Goal: Task Accomplishment & Management: Use online tool/utility

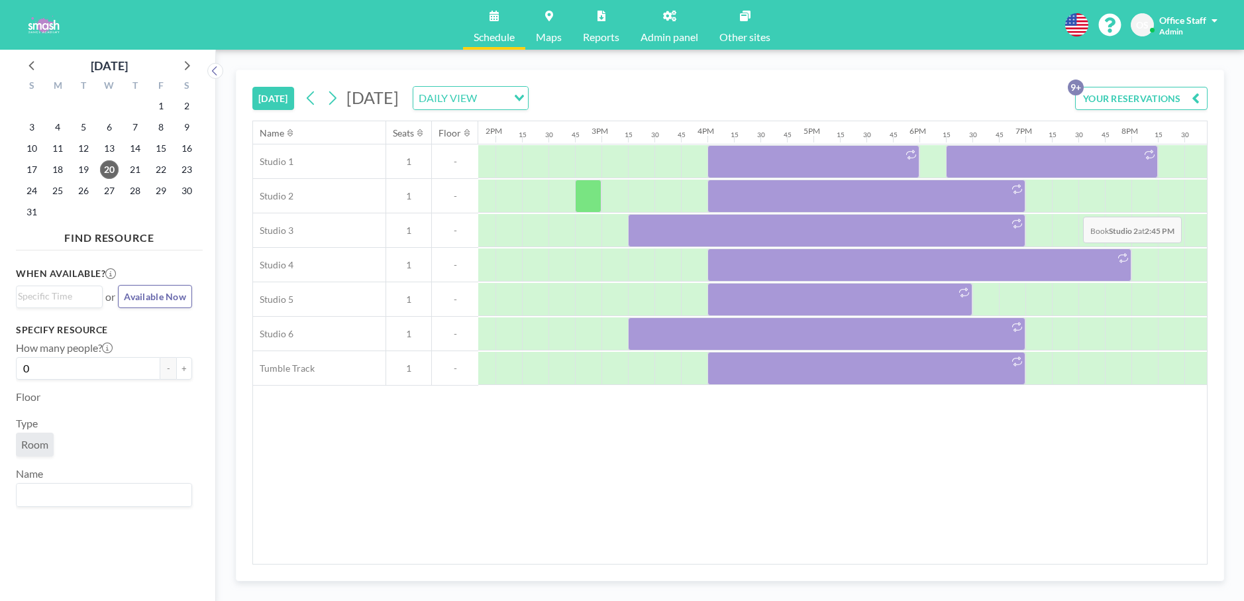
scroll to position [0, 1763]
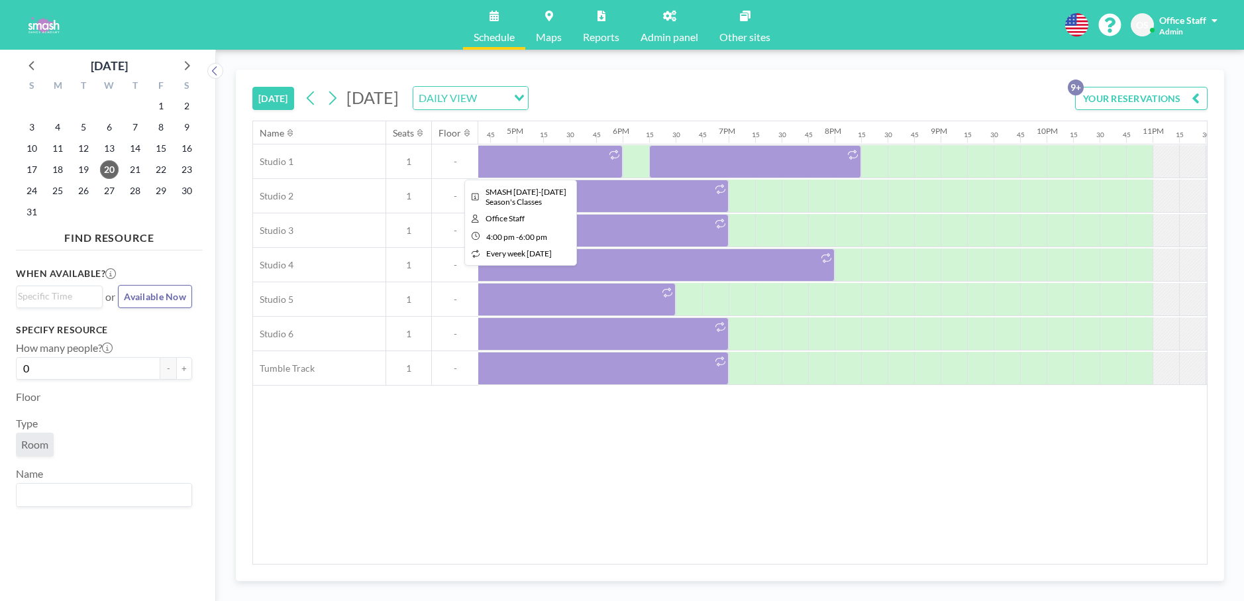
click at [538, 166] on div at bounding box center [517, 161] width 212 height 33
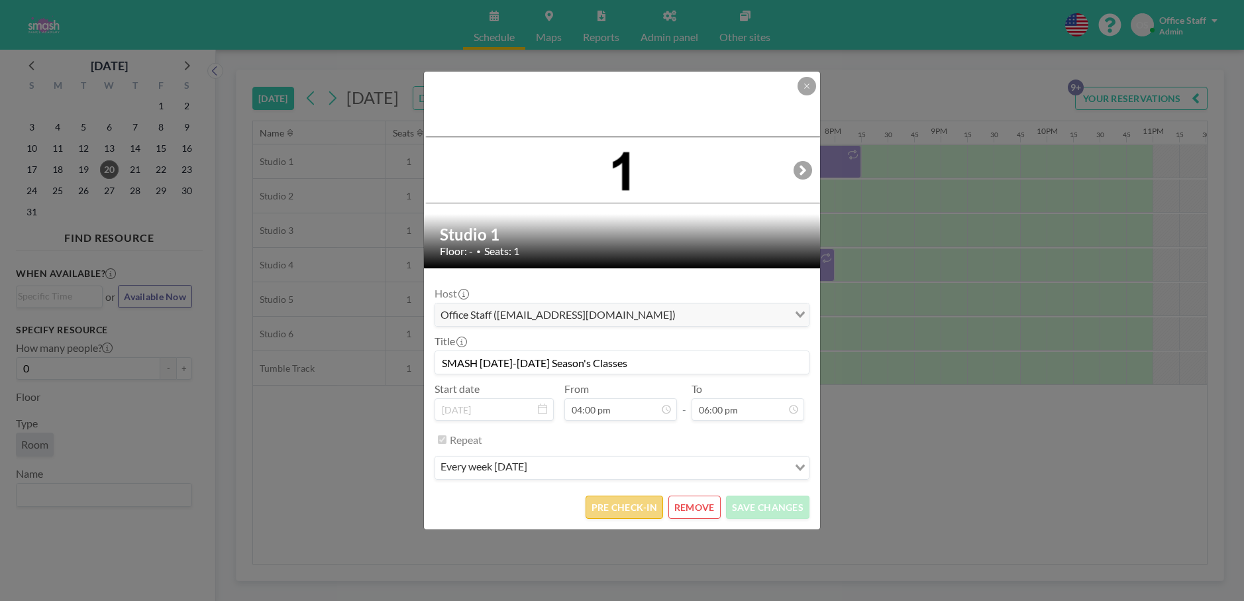
click at [617, 511] on button "PRE CHECK-IN" at bounding box center [623, 506] width 77 height 23
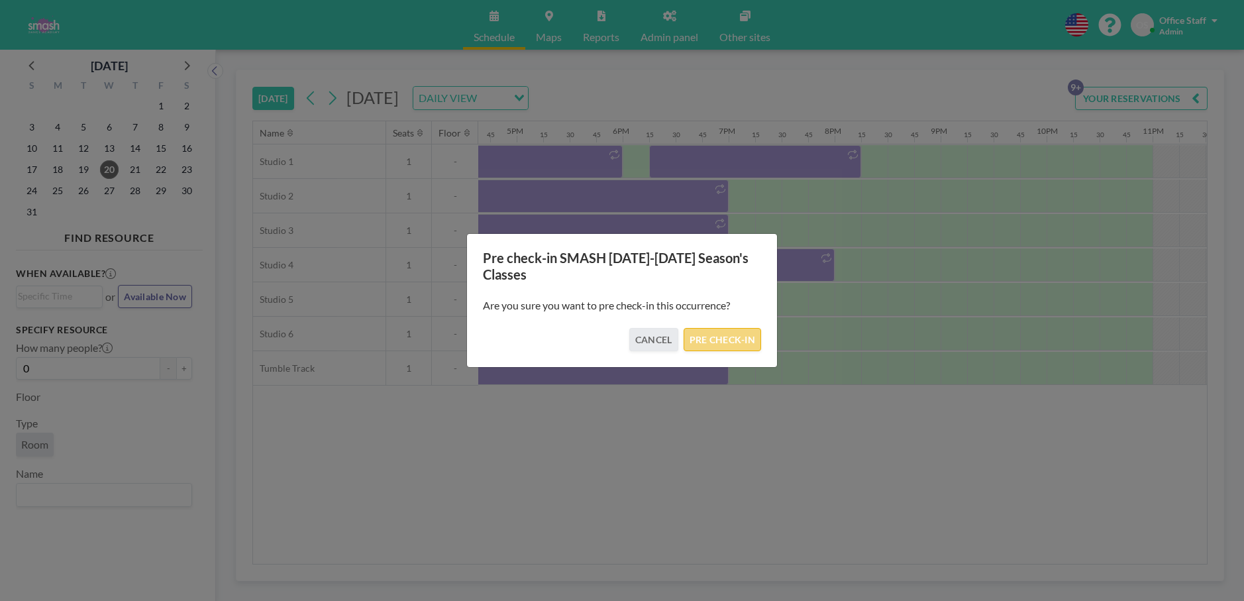
click at [719, 342] on button "PRE CHECK-IN" at bounding box center [721, 339] width 77 height 23
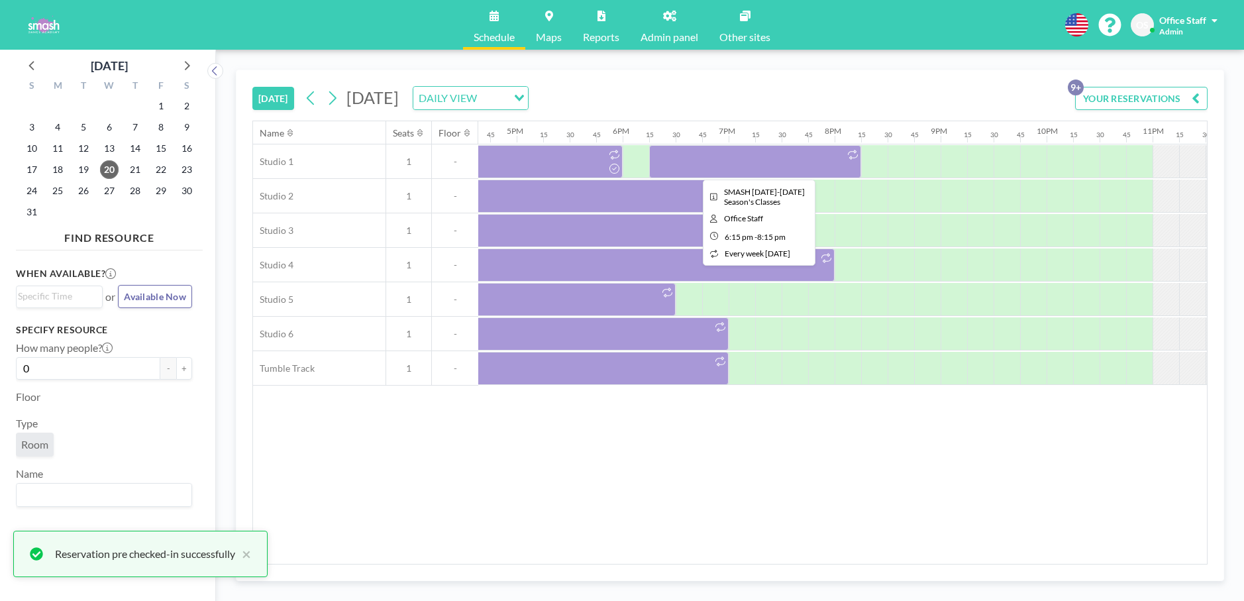
click at [734, 162] on div at bounding box center [755, 161] width 212 height 33
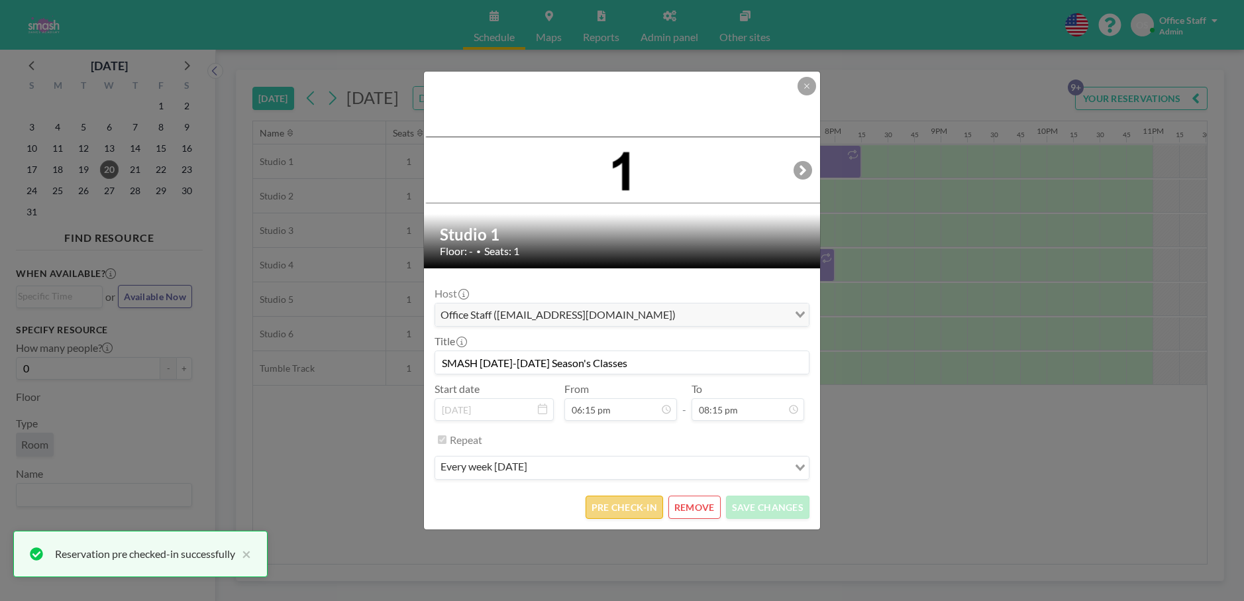
scroll to position [1909, 0]
click at [636, 507] on button "PRE CHECK-IN" at bounding box center [623, 506] width 77 height 23
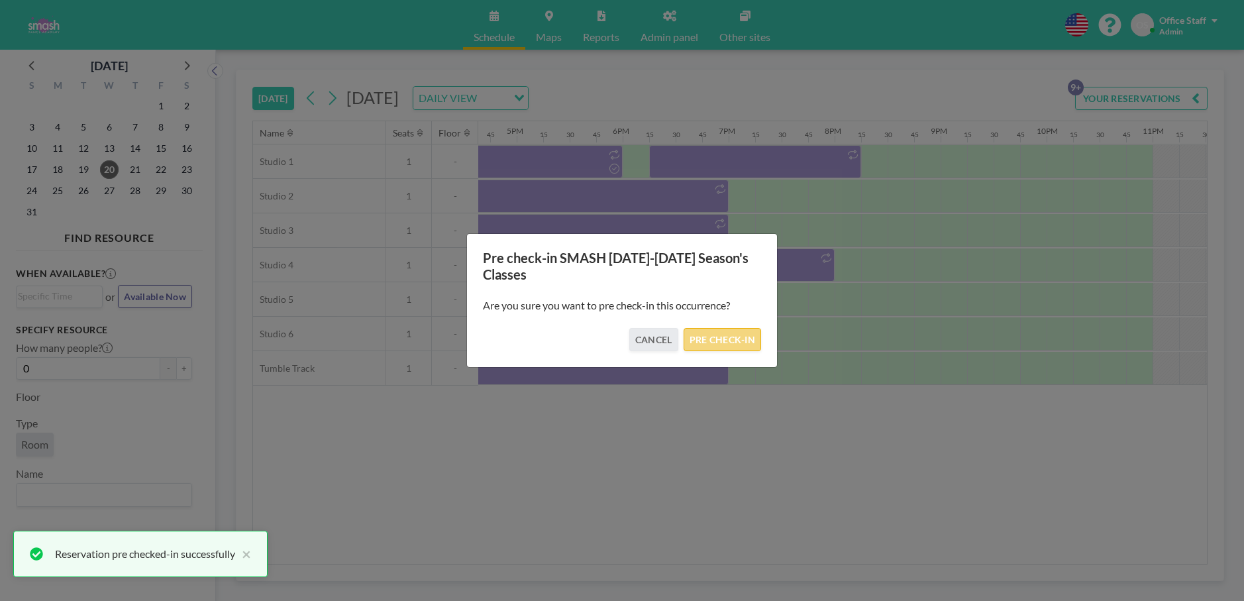
click at [733, 346] on button "PRE CHECK-IN" at bounding box center [721, 339] width 77 height 23
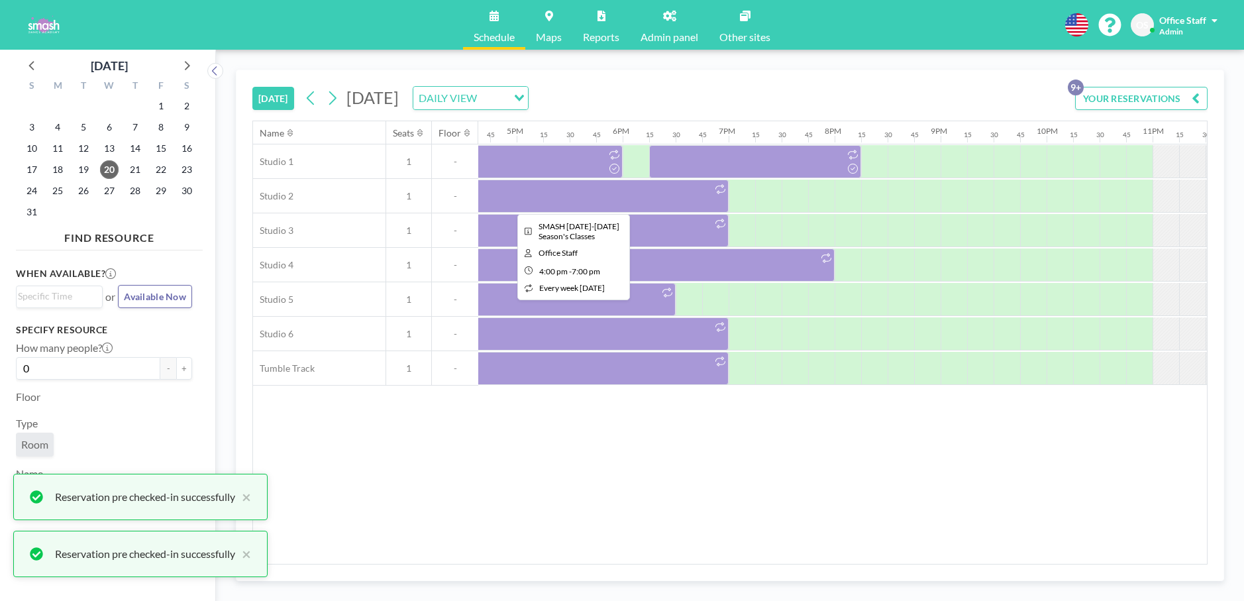
click at [627, 201] on div at bounding box center [570, 195] width 318 height 33
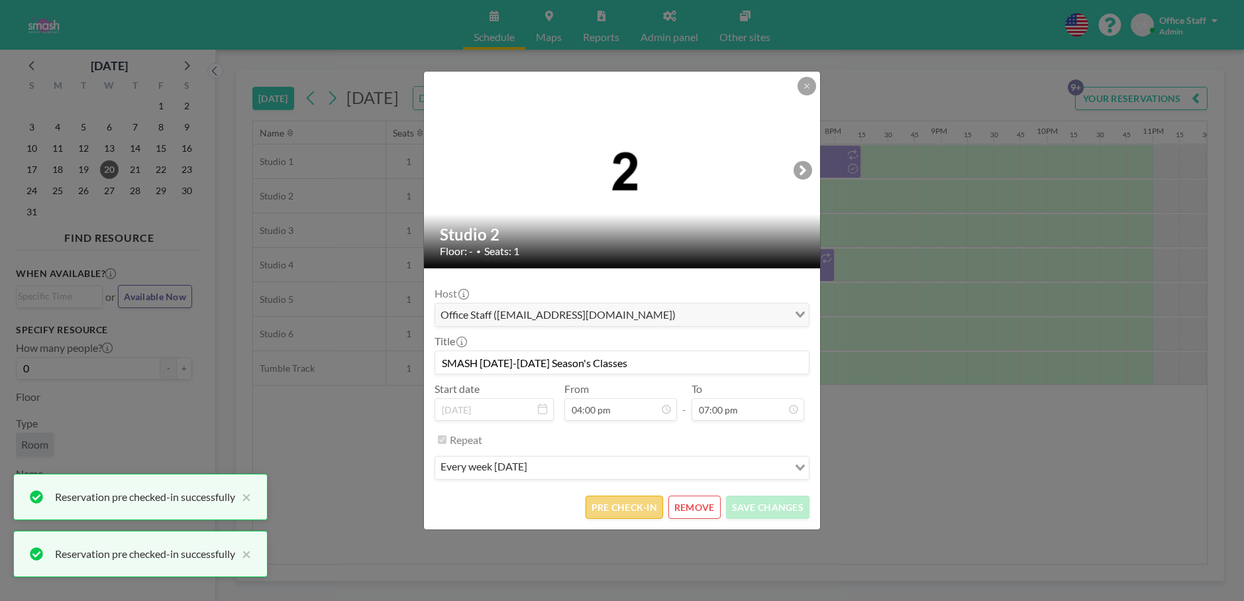
scroll to position [589, 0]
click at [636, 500] on button "PRE CHECK-IN" at bounding box center [623, 506] width 77 height 23
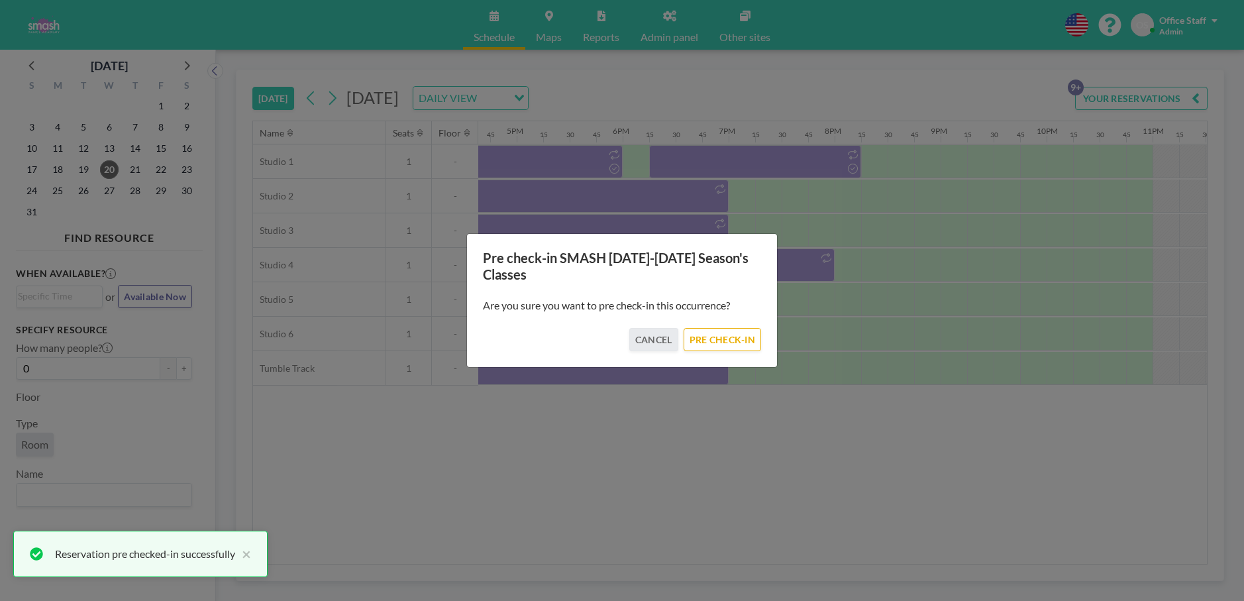
drag, startPoint x: 734, startPoint y: 337, endPoint x: 728, endPoint y: 313, distance: 24.7
click at [734, 336] on button "PRE CHECK-IN" at bounding box center [721, 339] width 77 height 23
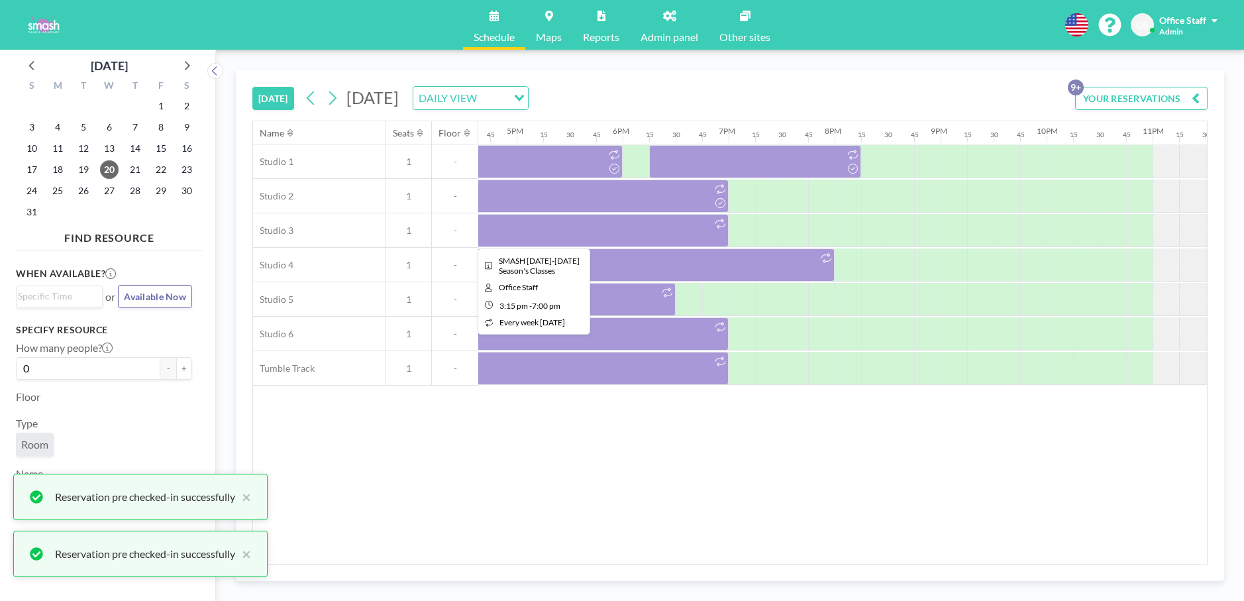
click at [577, 241] on div at bounding box center [529, 230] width 397 height 33
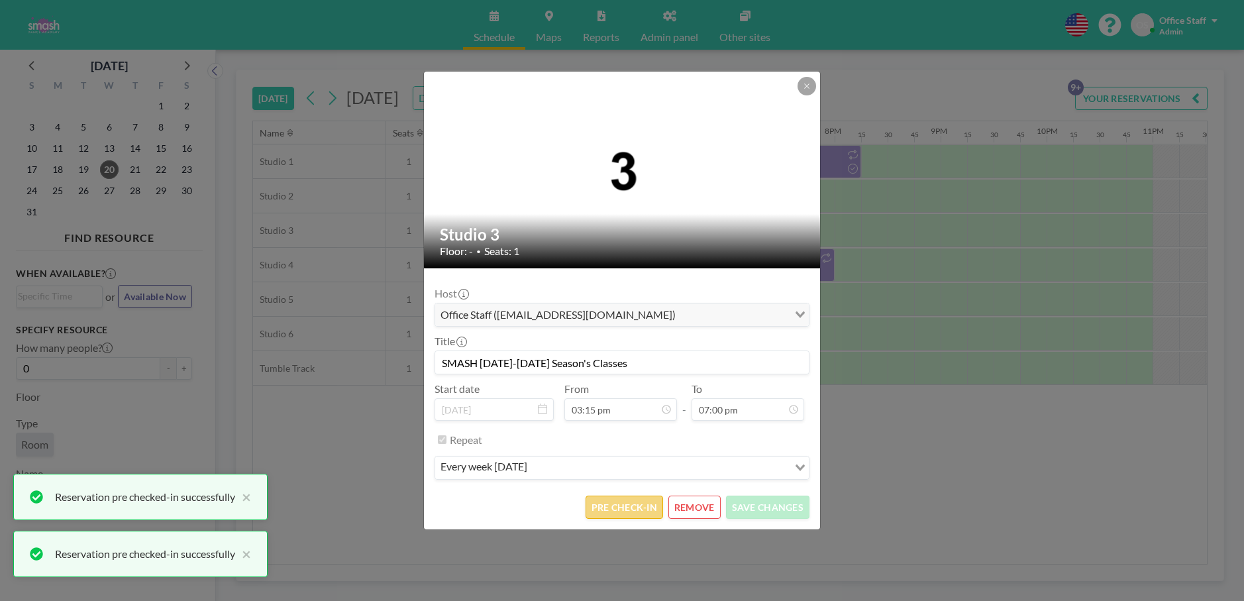
scroll to position [518, 0]
click at [616, 506] on button "PRE CHECK-IN" at bounding box center [623, 506] width 77 height 23
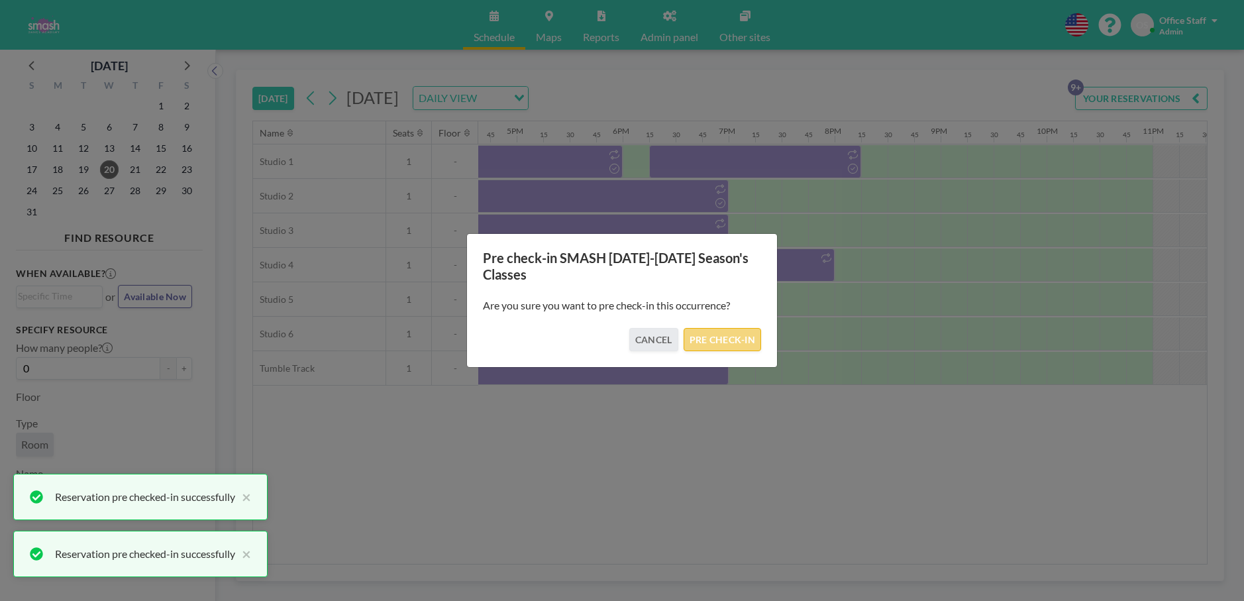
click at [724, 338] on button "PRE CHECK-IN" at bounding box center [721, 339] width 77 height 23
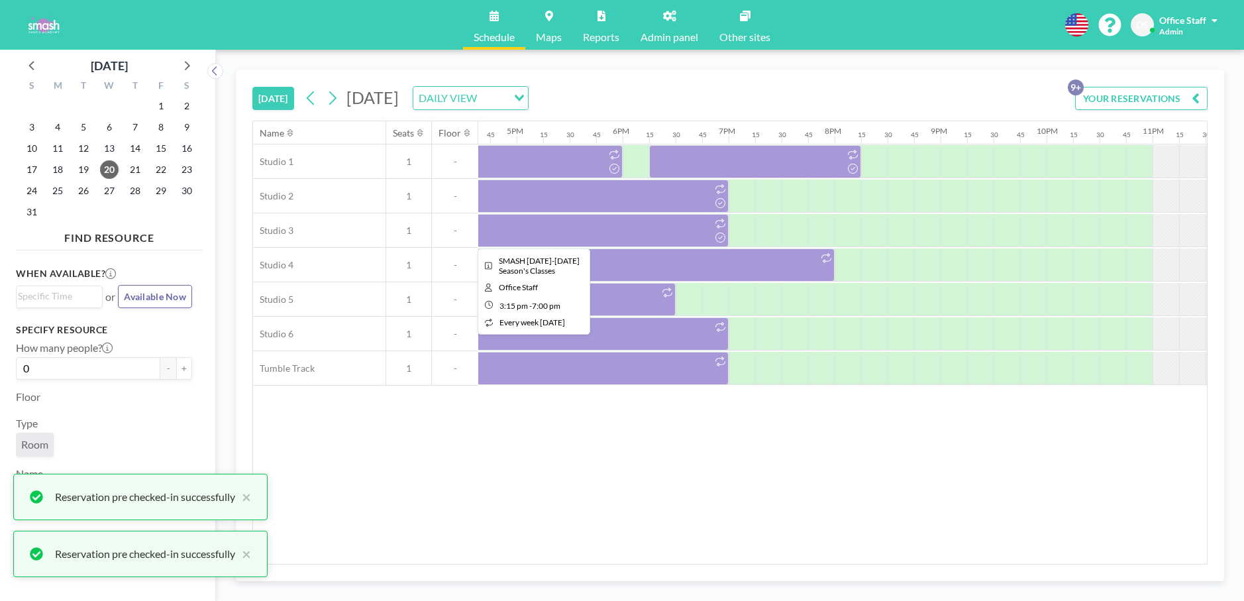
click at [652, 232] on div at bounding box center [529, 230] width 397 height 33
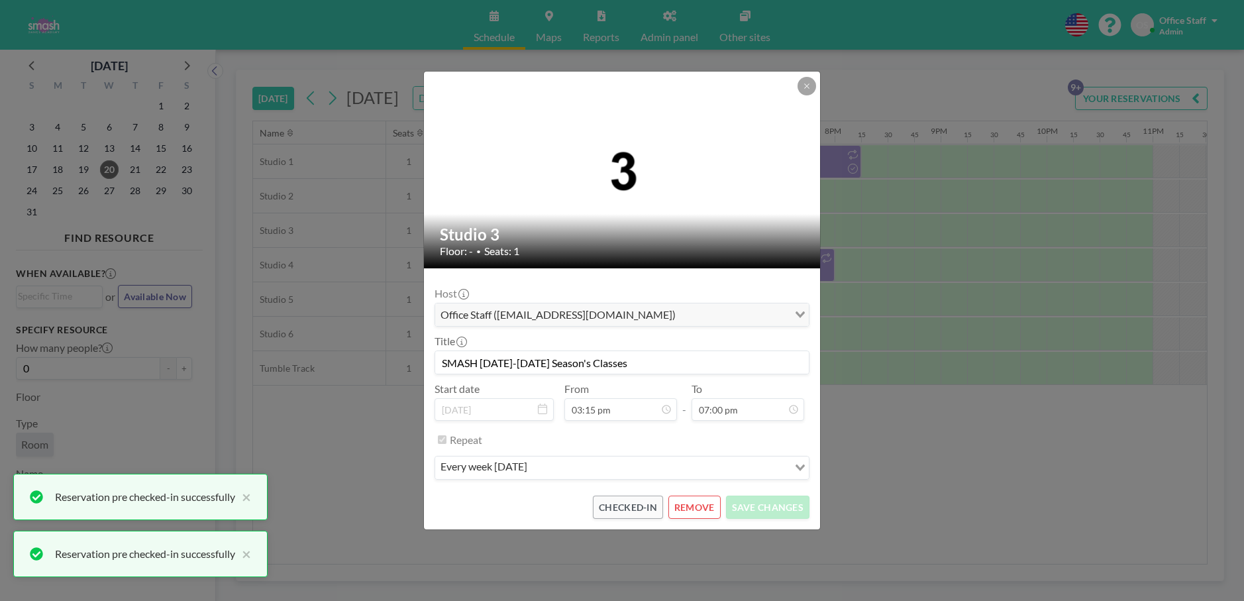
scroll to position [1791, 0]
drag, startPoint x: 868, startPoint y: 347, endPoint x: 848, endPoint y: 309, distance: 43.0
click at [866, 345] on div "Studio 3 Floor: - • Seats: 1 Host Office Staff ([EMAIL_ADDRESS][DOMAIN_NAME]) L…" at bounding box center [622, 300] width 1244 height 601
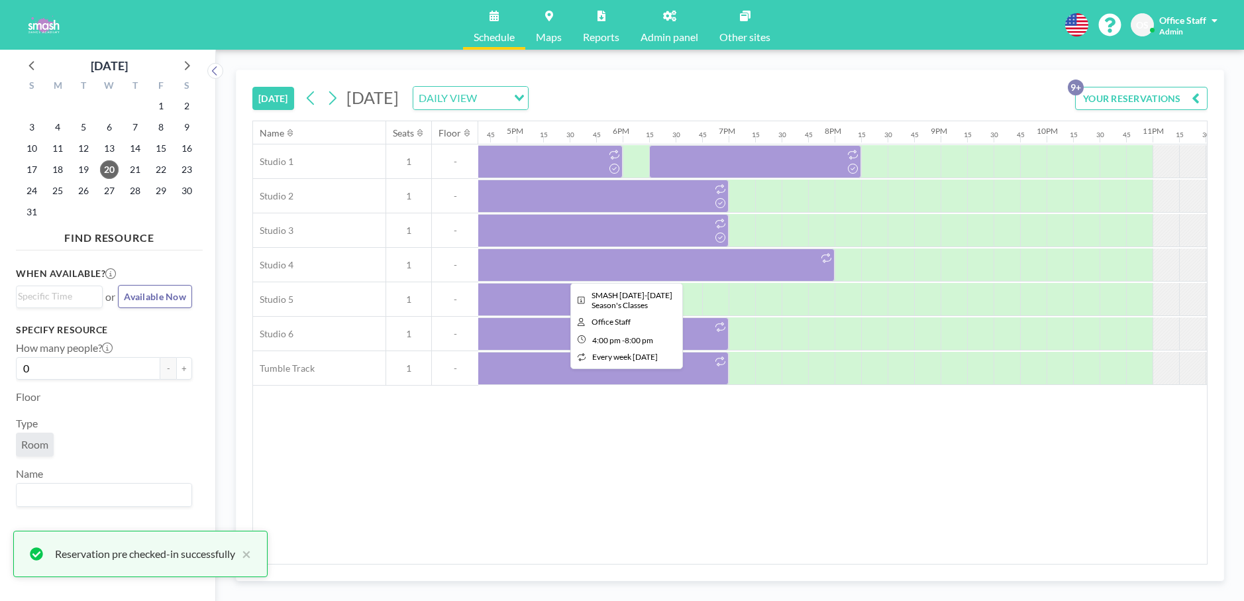
click at [779, 262] on div at bounding box center [623, 264] width 424 height 33
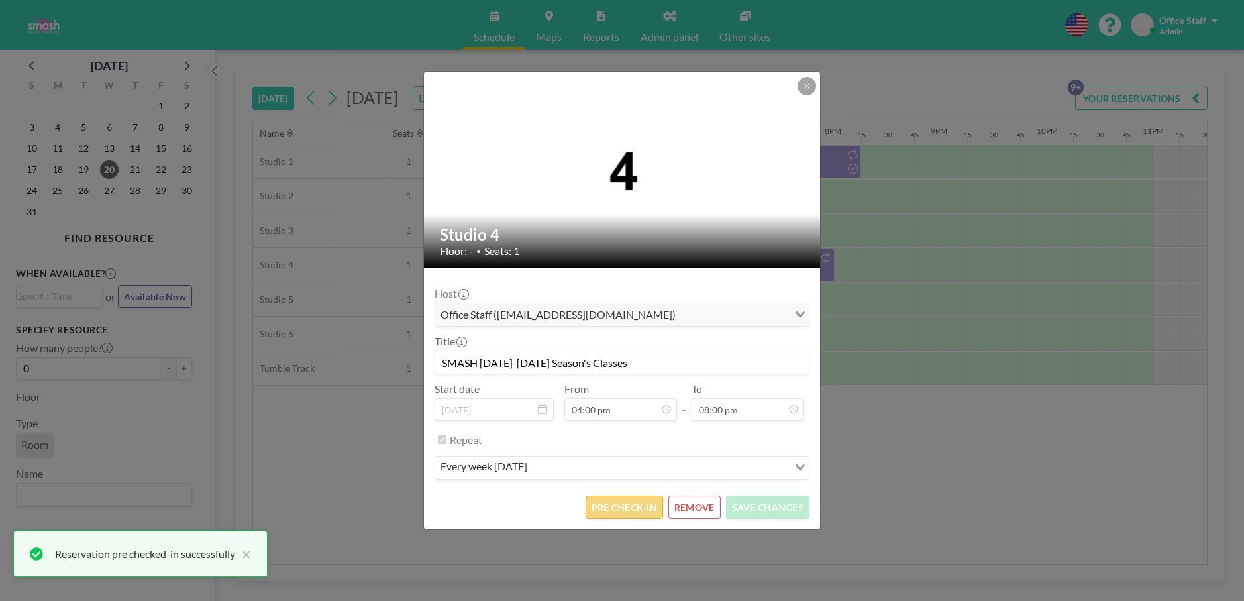
scroll to position [589, 0]
click at [628, 514] on button "PRE CHECK-IN" at bounding box center [623, 506] width 77 height 23
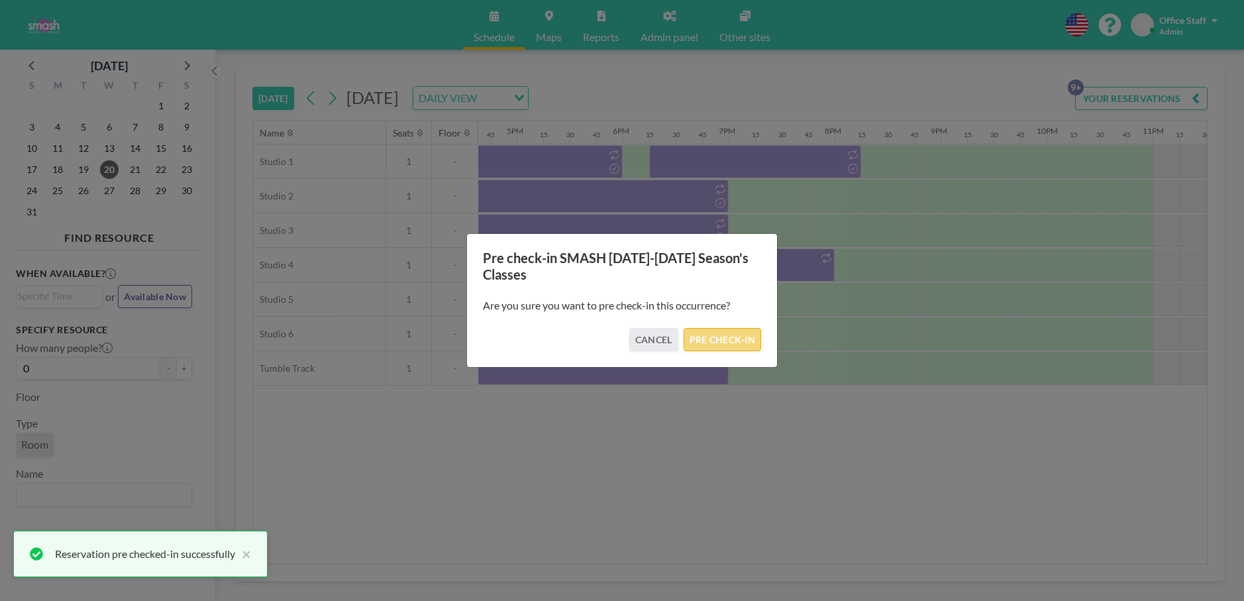
click at [718, 336] on button "PRE CHECK-IN" at bounding box center [721, 339] width 77 height 23
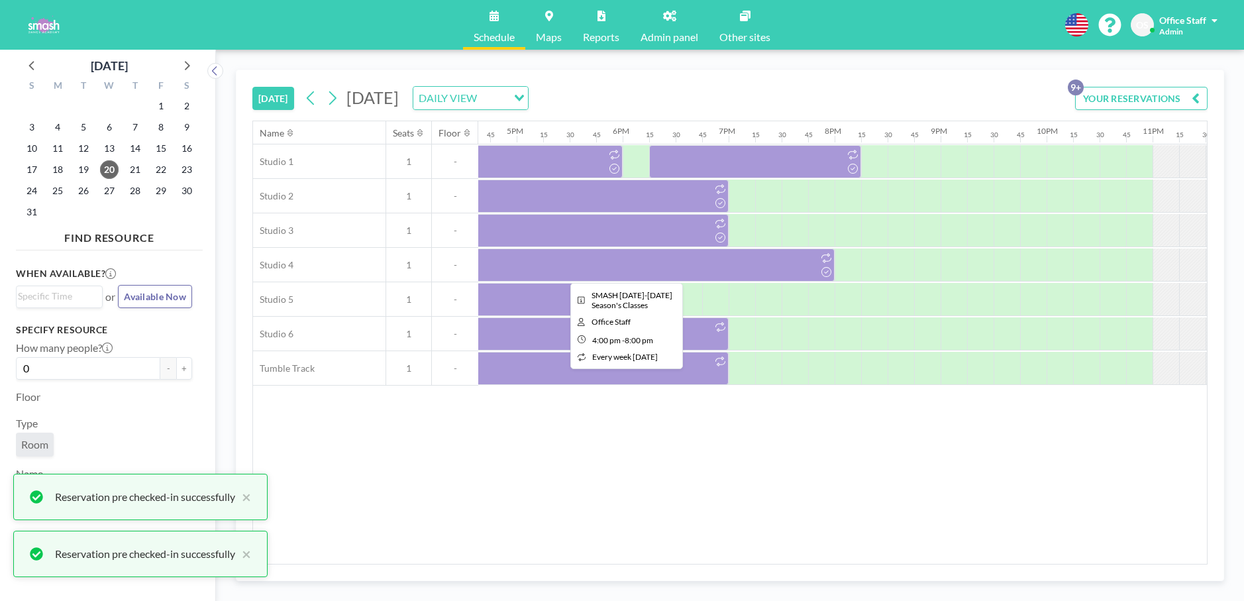
scroll to position [0, 1761]
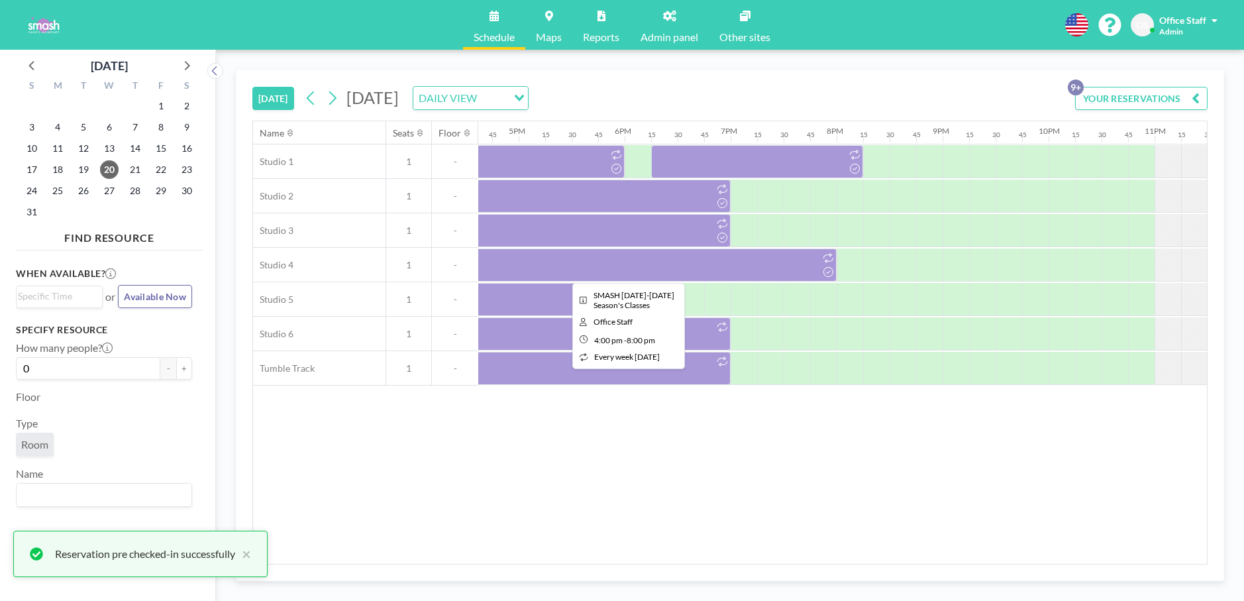
click at [607, 274] on div at bounding box center [625, 264] width 424 height 33
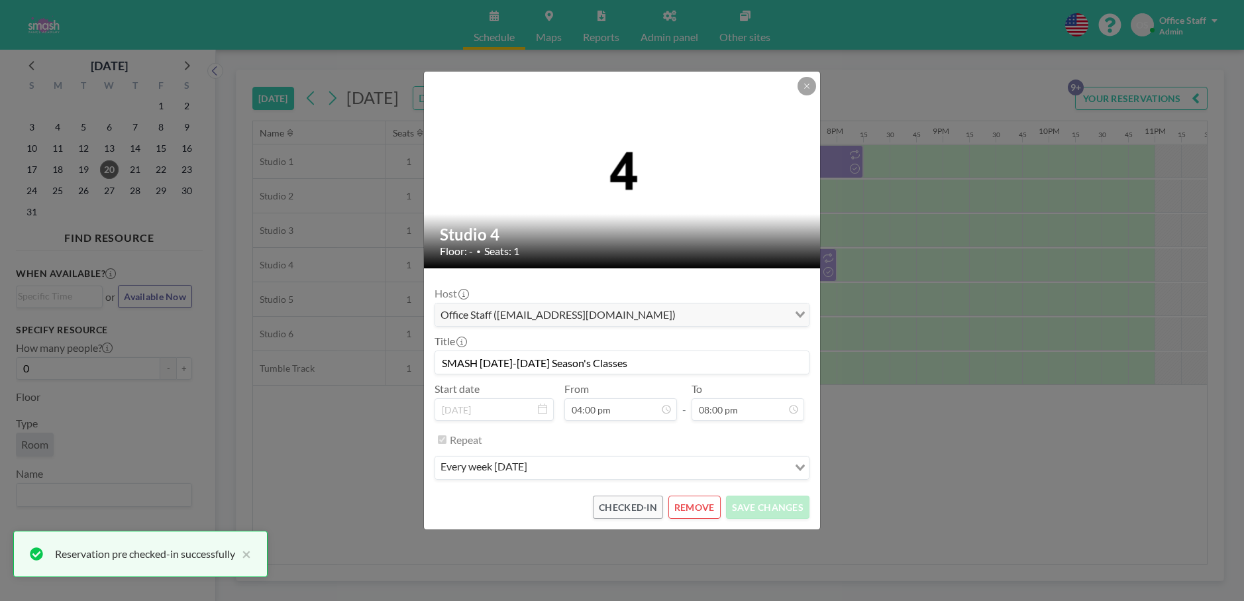
scroll to position [589, 0]
click at [854, 254] on div "Studio 4 Floor: - • Seats: 1 Host Office Staff ([EMAIL_ADDRESS][DOMAIN_NAME]) L…" at bounding box center [622, 300] width 1244 height 601
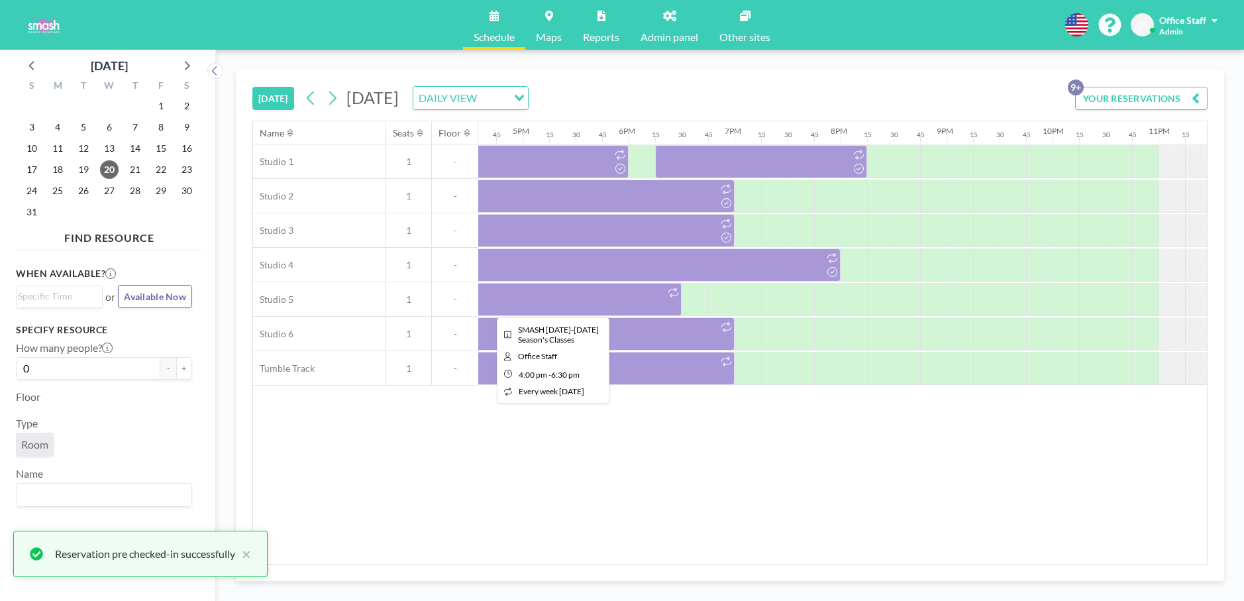
click at [562, 301] on div at bounding box center [548, 299] width 265 height 33
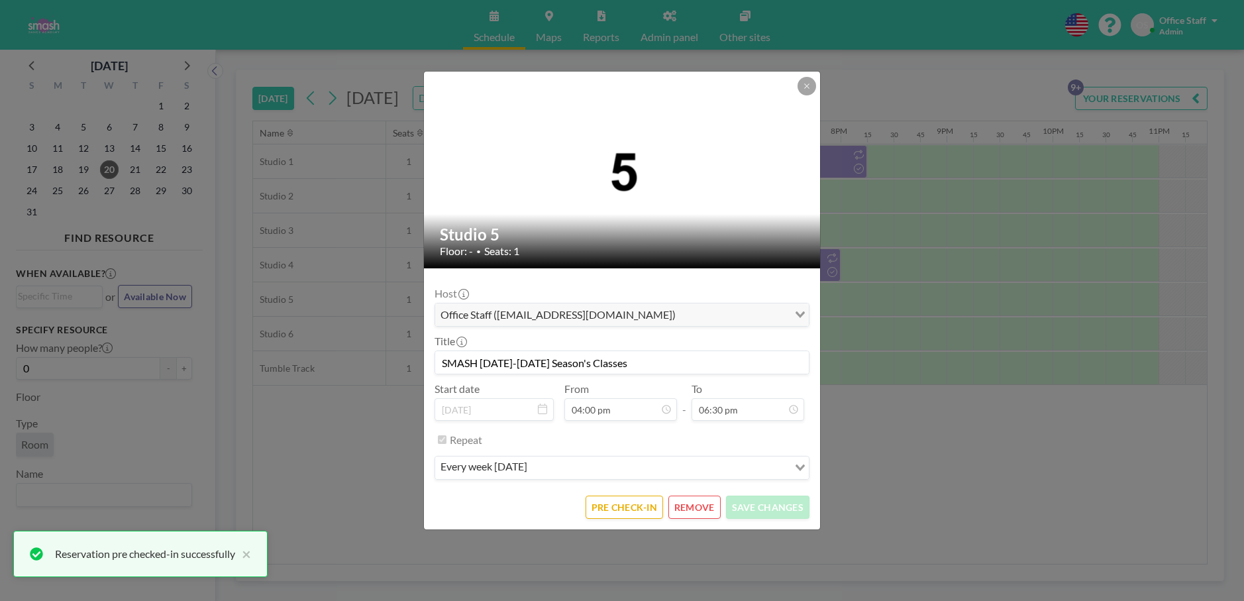
scroll to position [589, 0]
click at [632, 502] on button "PRE CHECK-IN" at bounding box center [623, 506] width 77 height 23
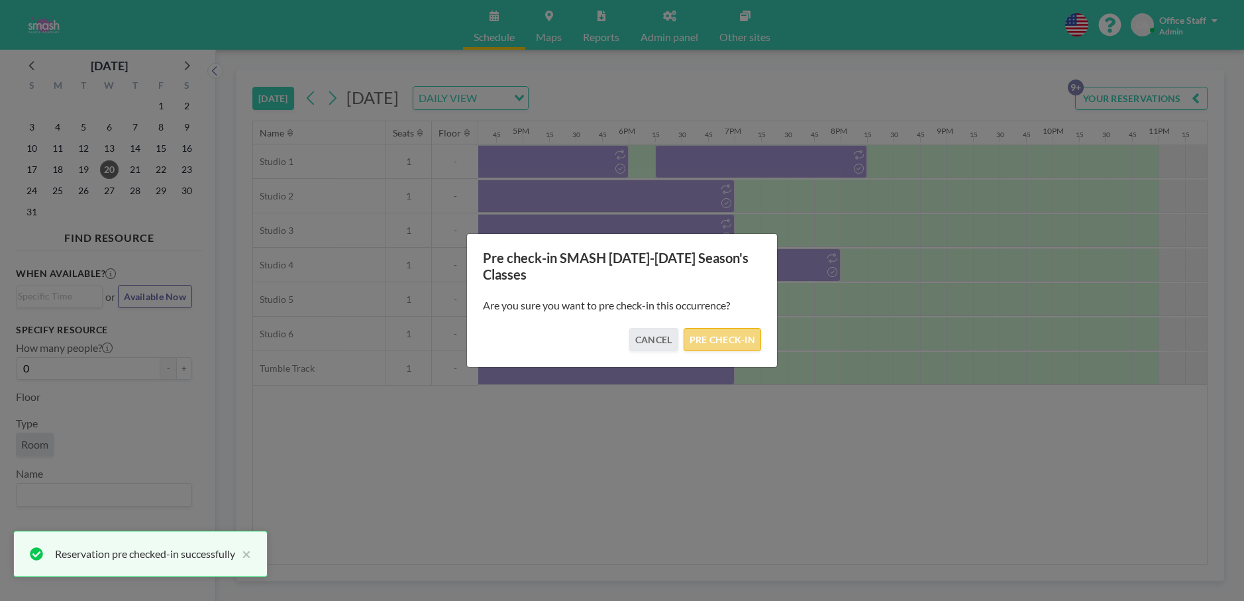
click at [736, 338] on button "PRE CHECK-IN" at bounding box center [721, 339] width 77 height 23
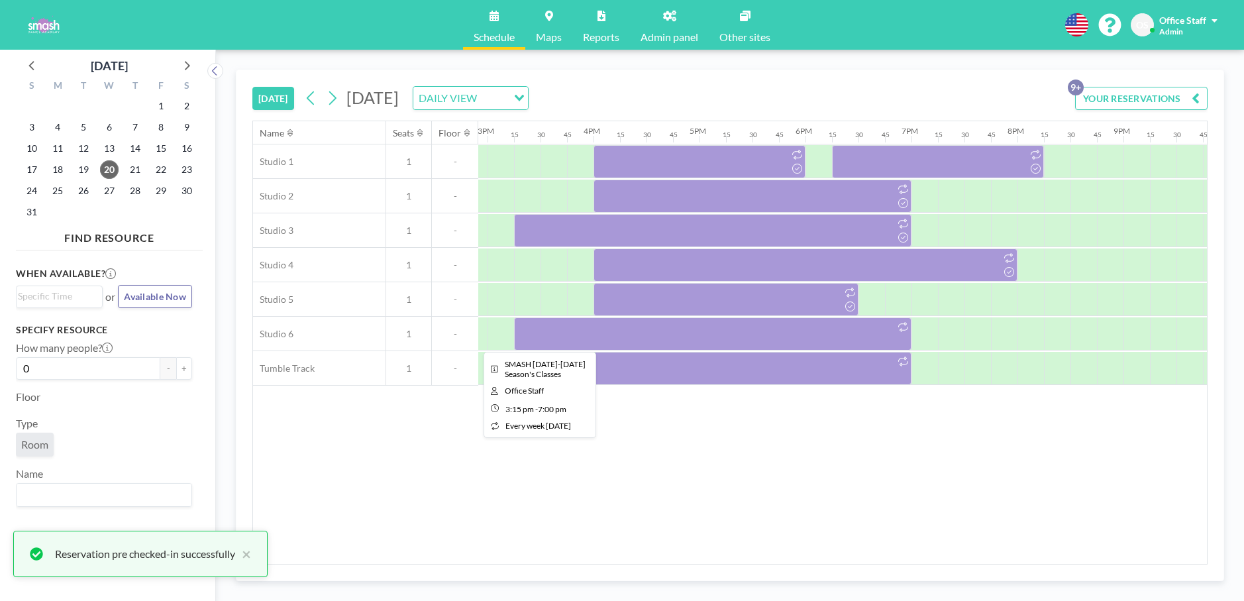
scroll to position [0, 1565]
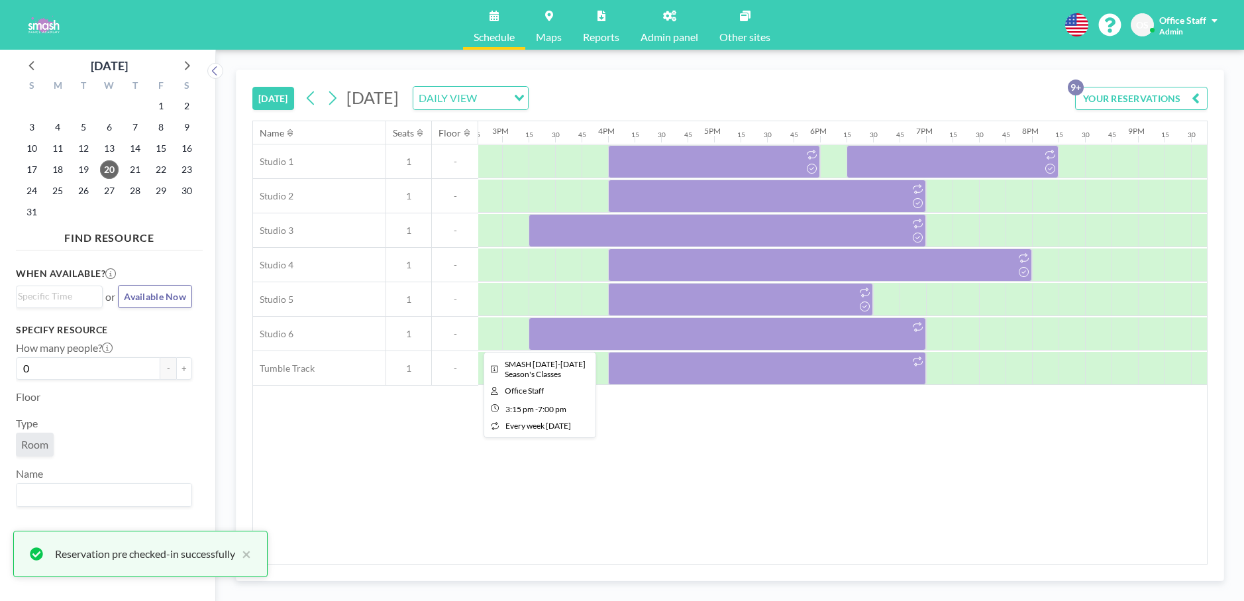
click at [702, 338] on div at bounding box center [726, 333] width 397 height 33
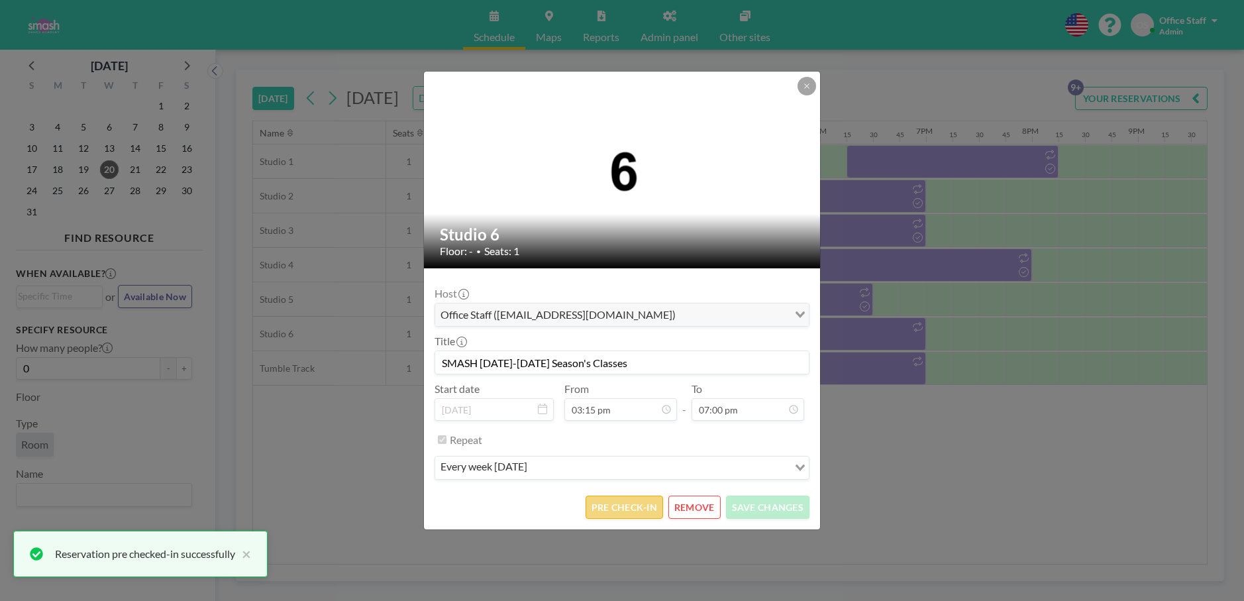
click at [642, 513] on button "PRE CHECK-IN" at bounding box center [623, 506] width 77 height 23
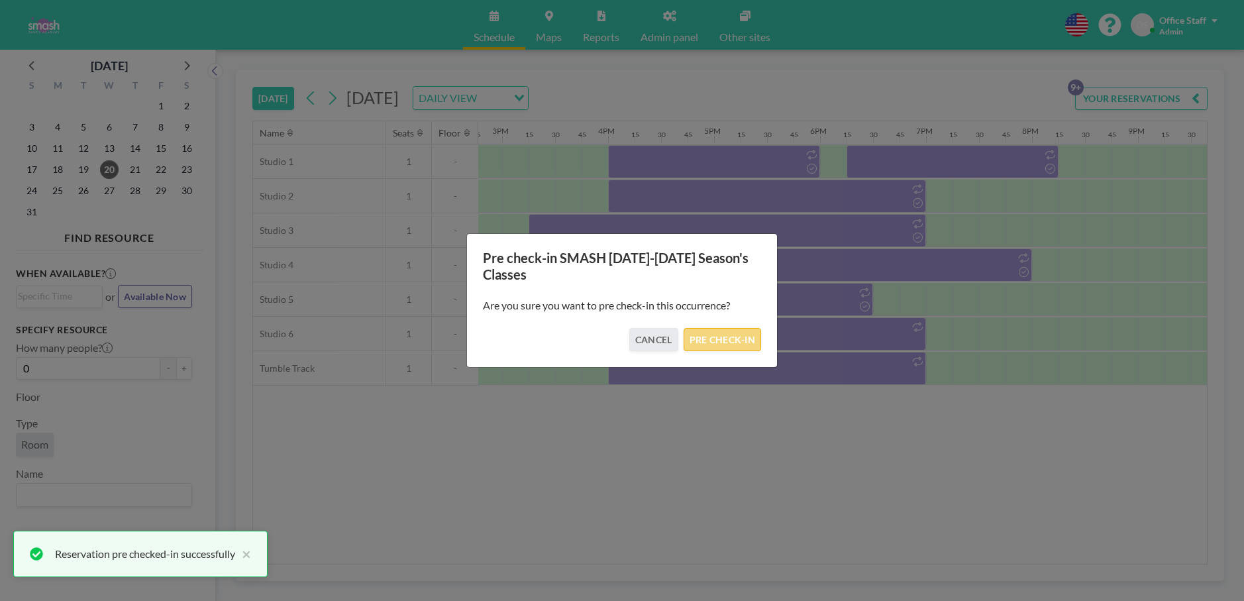
click at [727, 330] on button "PRE CHECK-IN" at bounding box center [721, 339] width 77 height 23
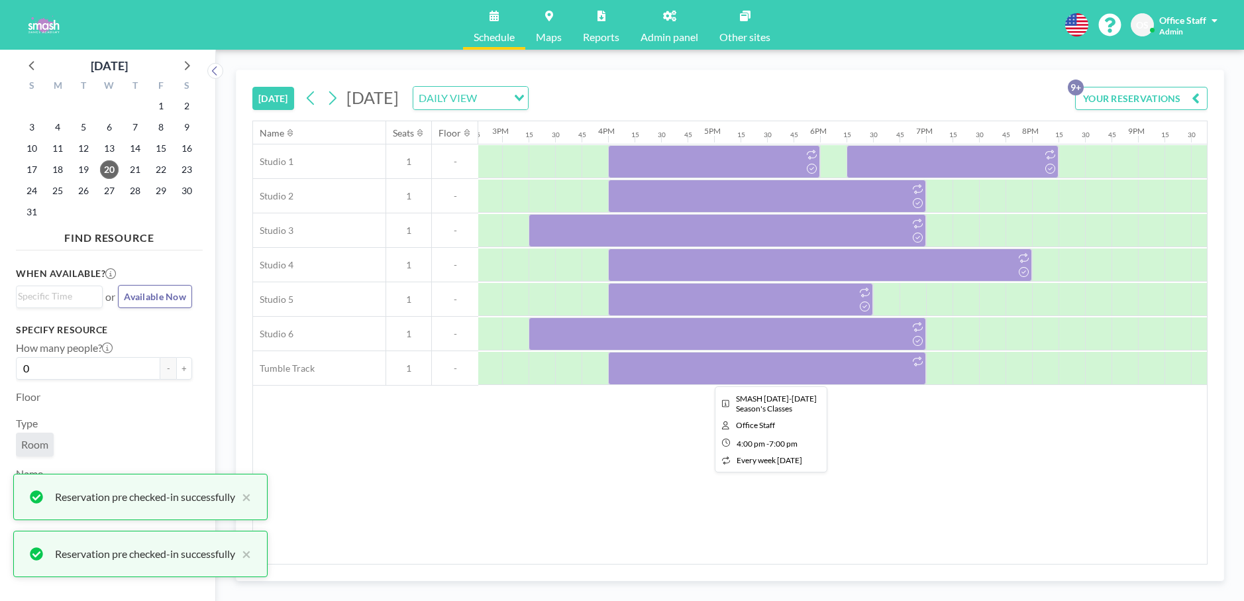
click at [783, 375] on div at bounding box center [767, 368] width 318 height 33
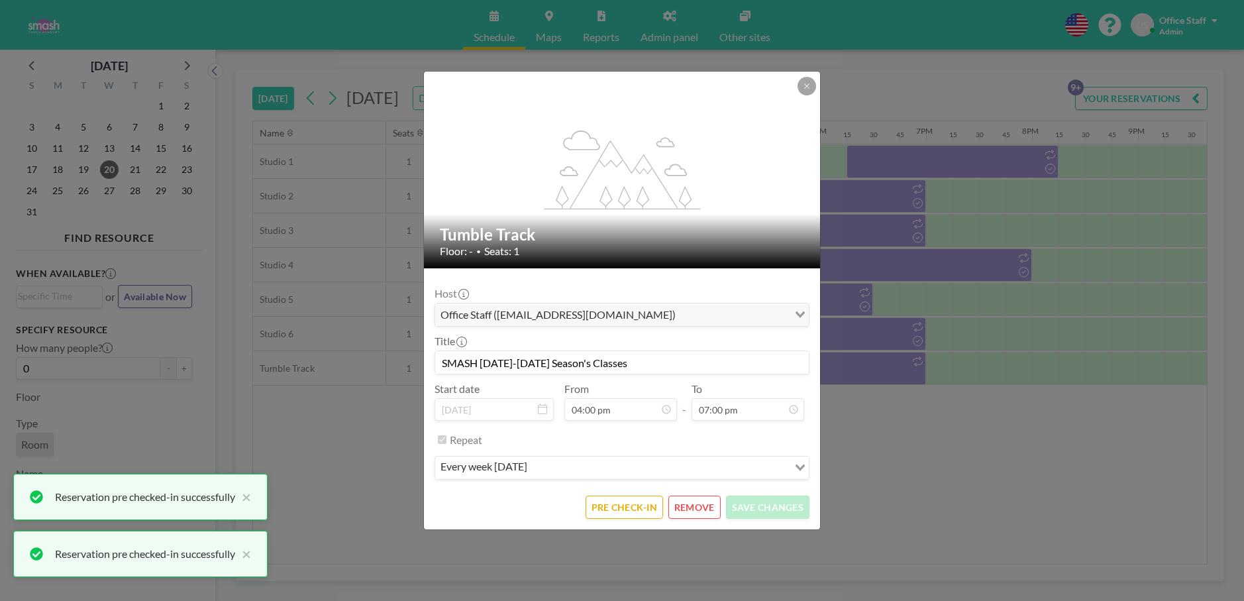
scroll to position [1791, 0]
click at [616, 502] on button "PRE CHECK-IN" at bounding box center [623, 506] width 77 height 23
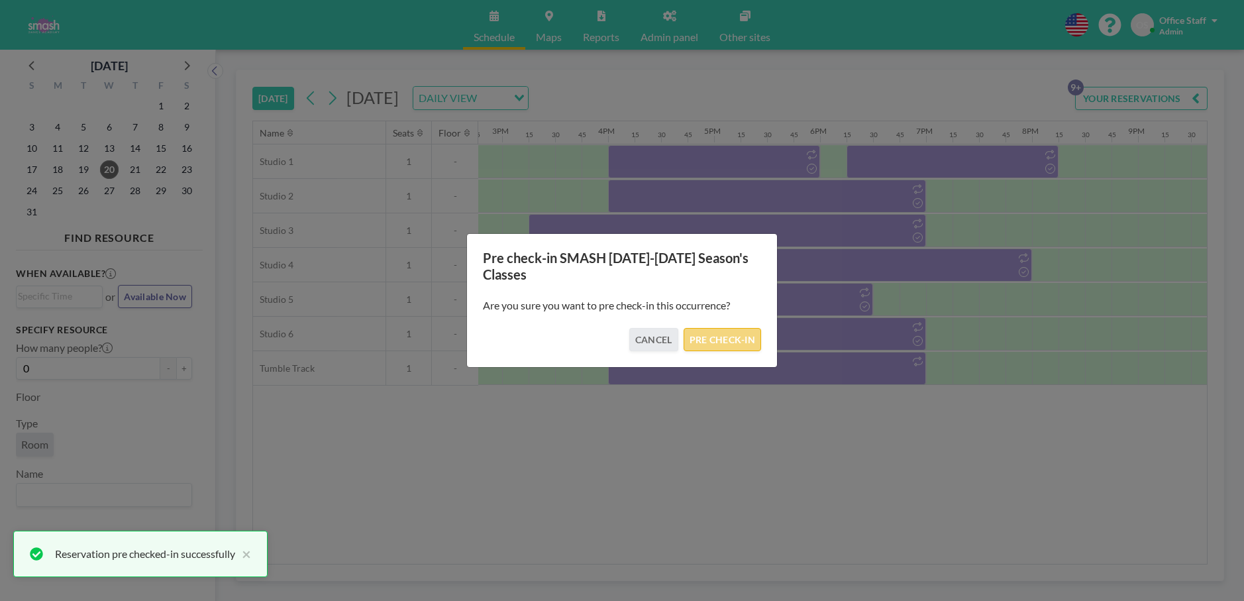
click at [720, 334] on button "PRE CHECK-IN" at bounding box center [721, 339] width 77 height 23
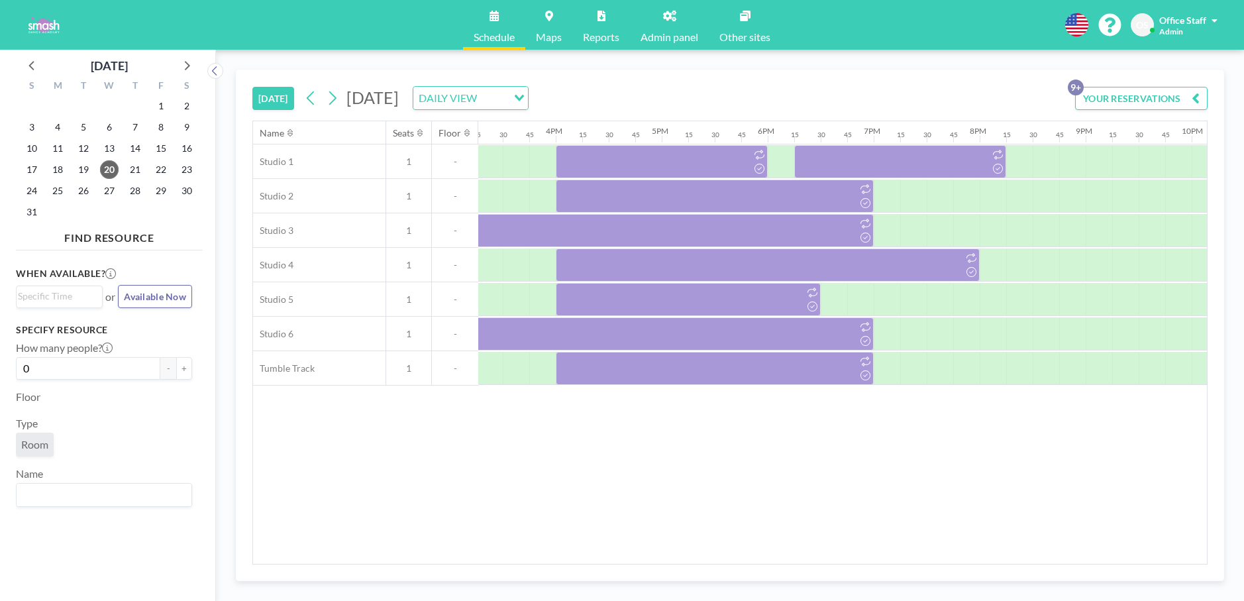
scroll to position [0, 1816]
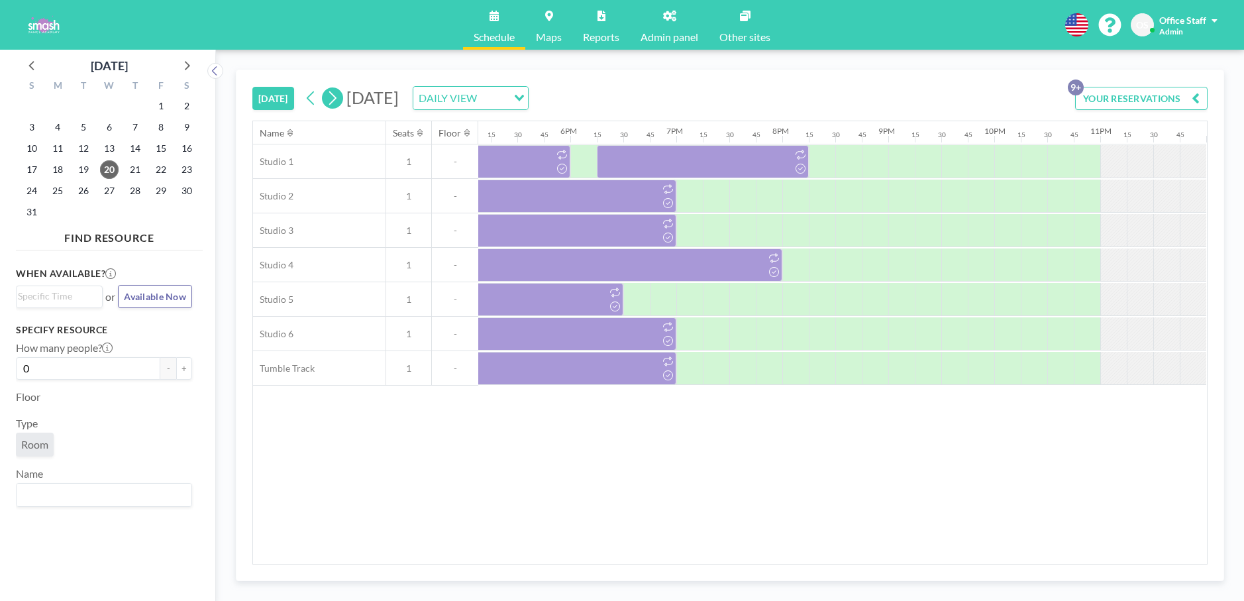
click at [332, 98] on icon at bounding box center [332, 98] width 13 height 20
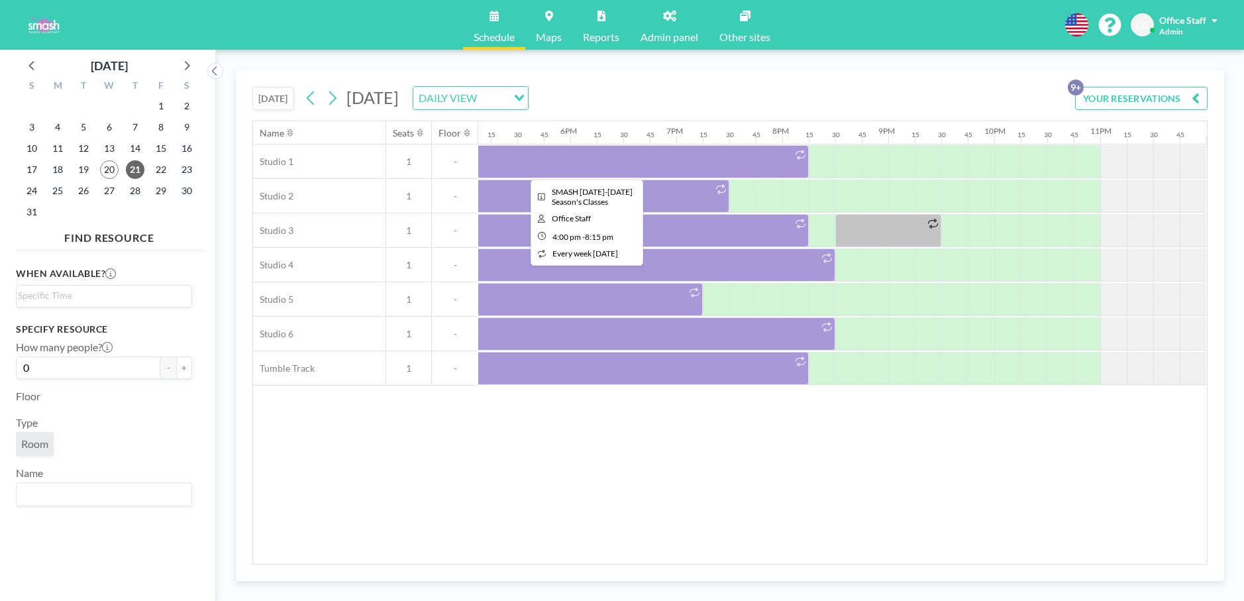
click at [720, 164] on div at bounding box center [583, 161] width 450 height 33
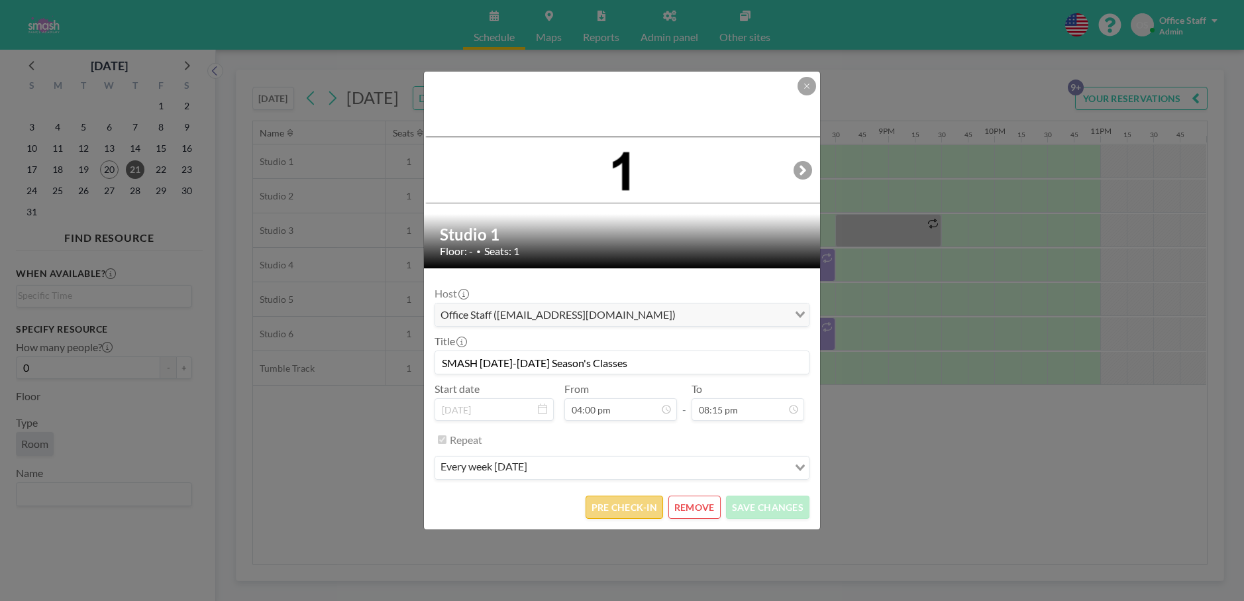
scroll to position [1909, 0]
click at [636, 507] on button "PRE CHECK-IN" at bounding box center [623, 506] width 77 height 23
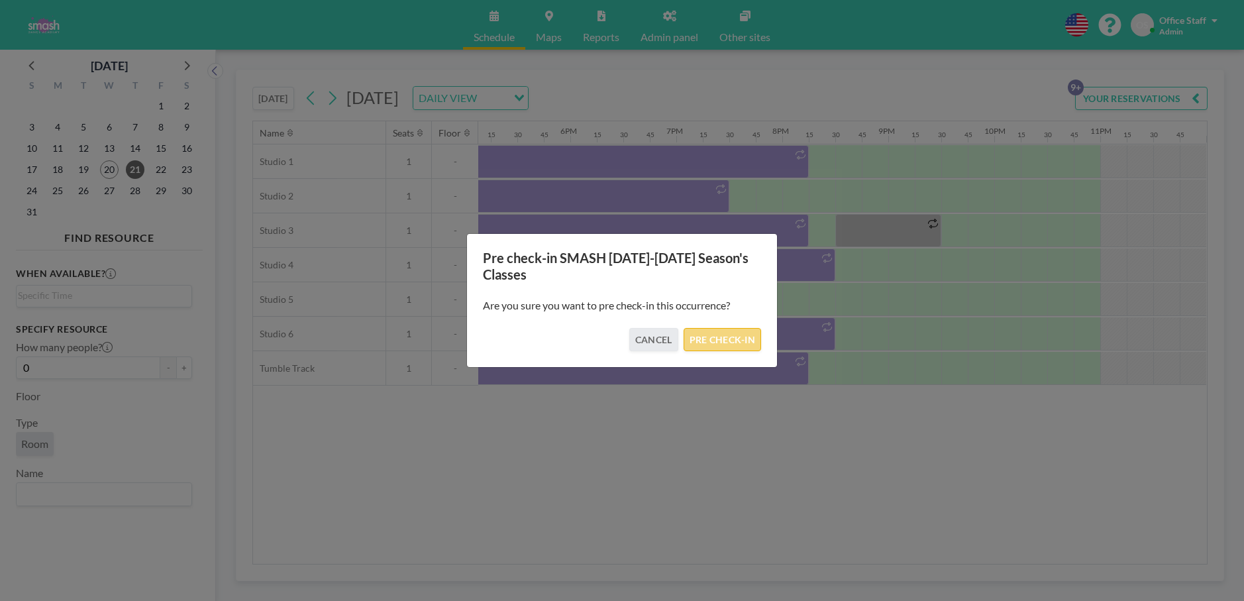
click at [718, 335] on button "PRE CHECK-IN" at bounding box center [721, 339] width 77 height 23
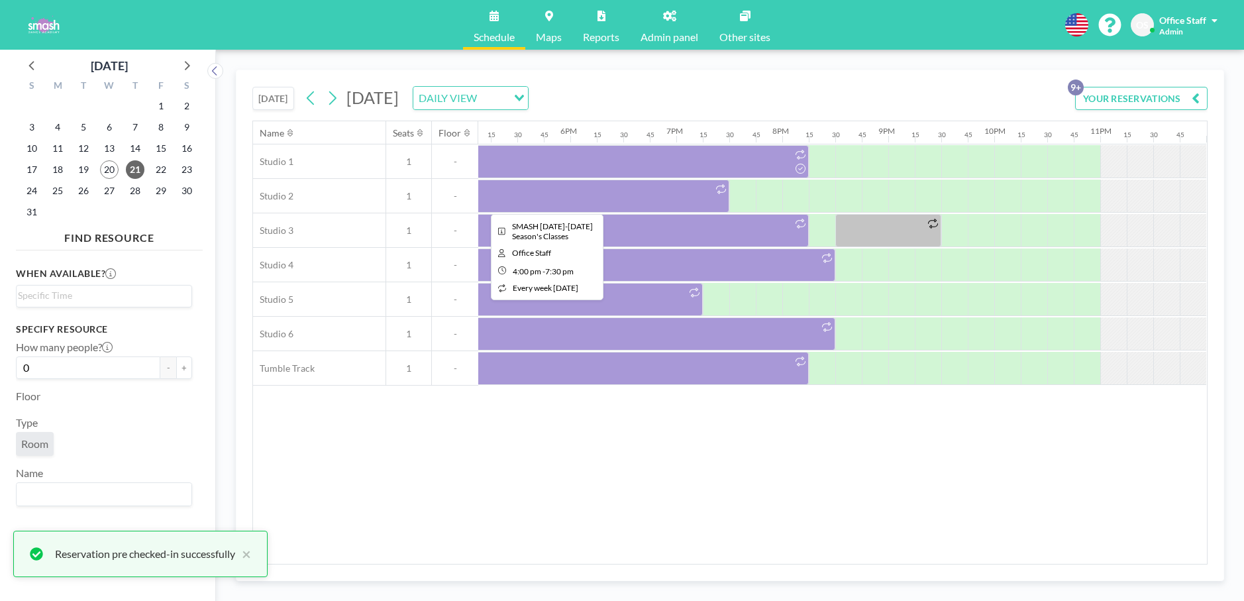
click at [654, 207] on div at bounding box center [543, 195] width 371 height 33
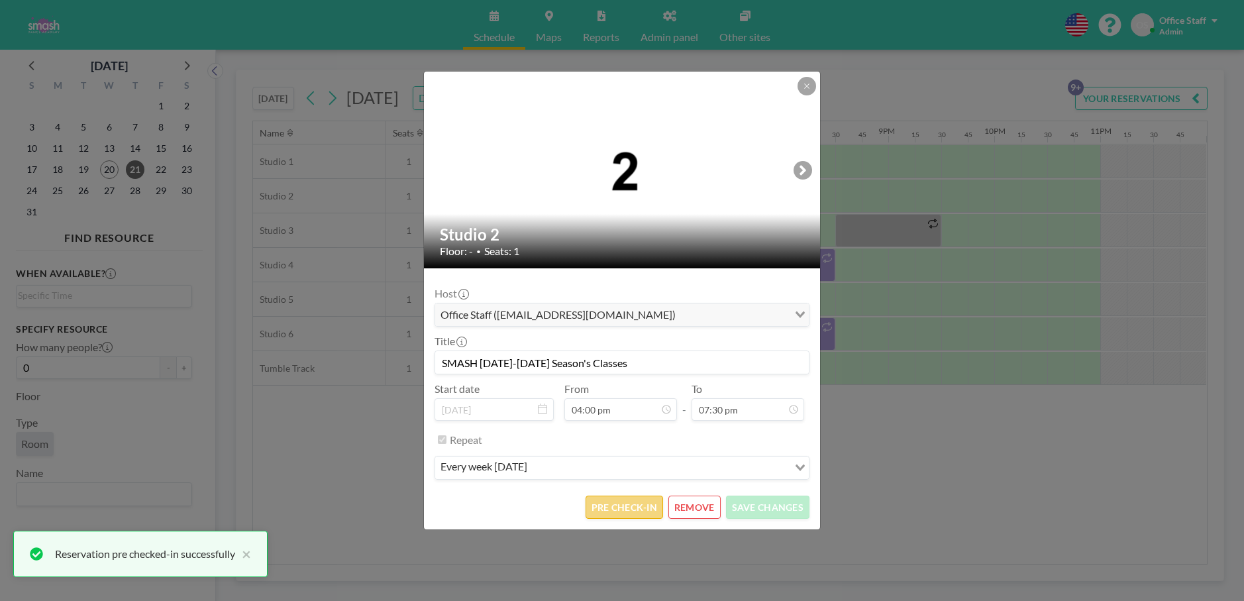
click at [612, 511] on button "PRE CHECK-IN" at bounding box center [623, 506] width 77 height 23
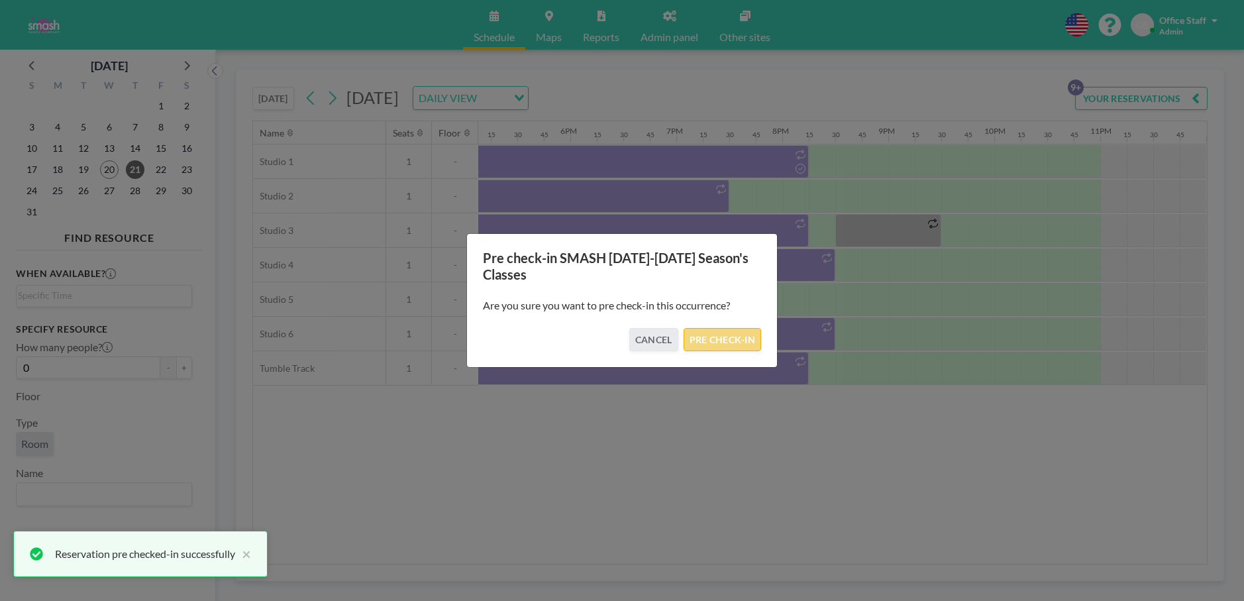
drag, startPoint x: 701, startPoint y: 341, endPoint x: 693, endPoint y: 342, distance: 8.0
click at [701, 342] on button "PRE CHECK-IN" at bounding box center [721, 339] width 77 height 23
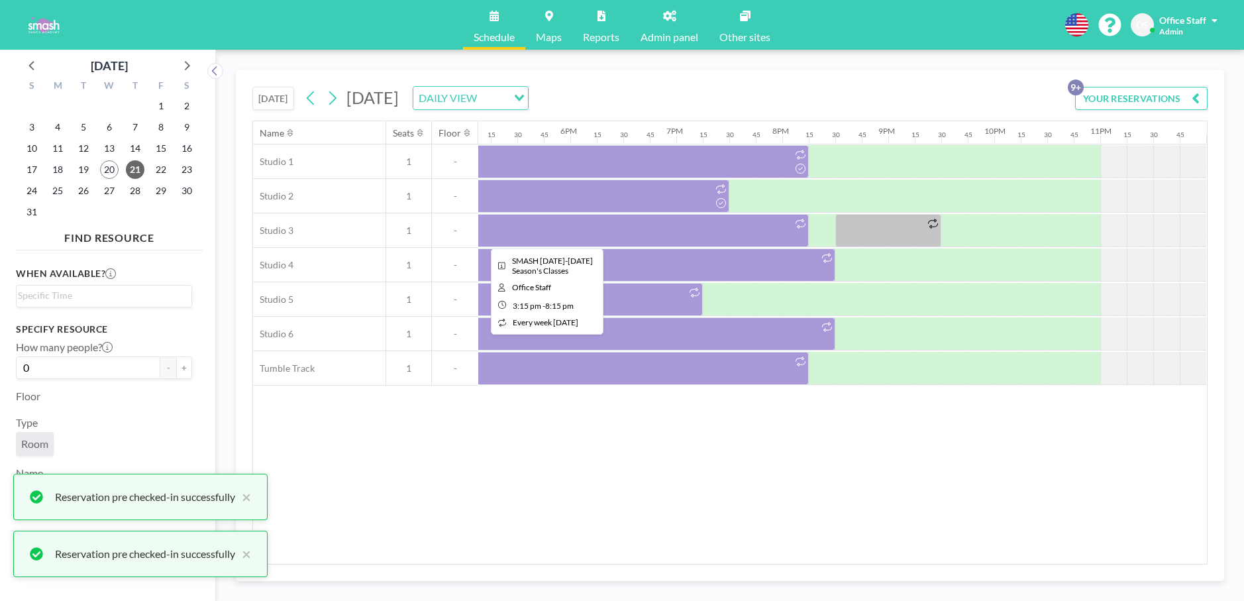
click at [654, 229] on div at bounding box center [544, 230] width 530 height 33
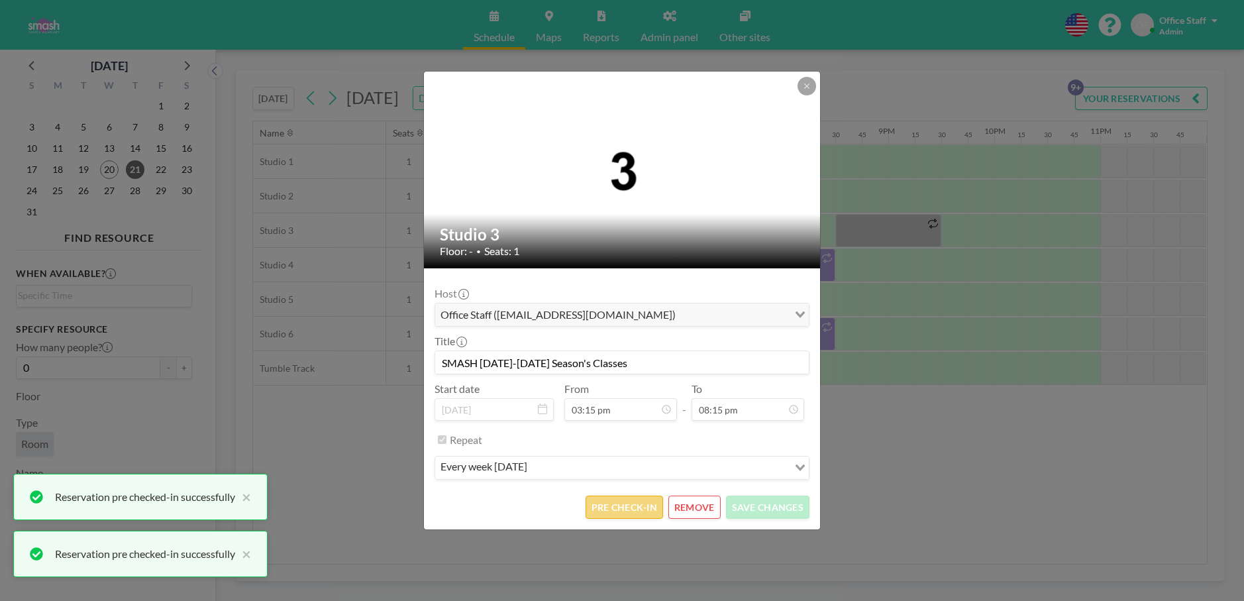
click at [640, 507] on button "PRE CHECK-IN" at bounding box center [623, 506] width 77 height 23
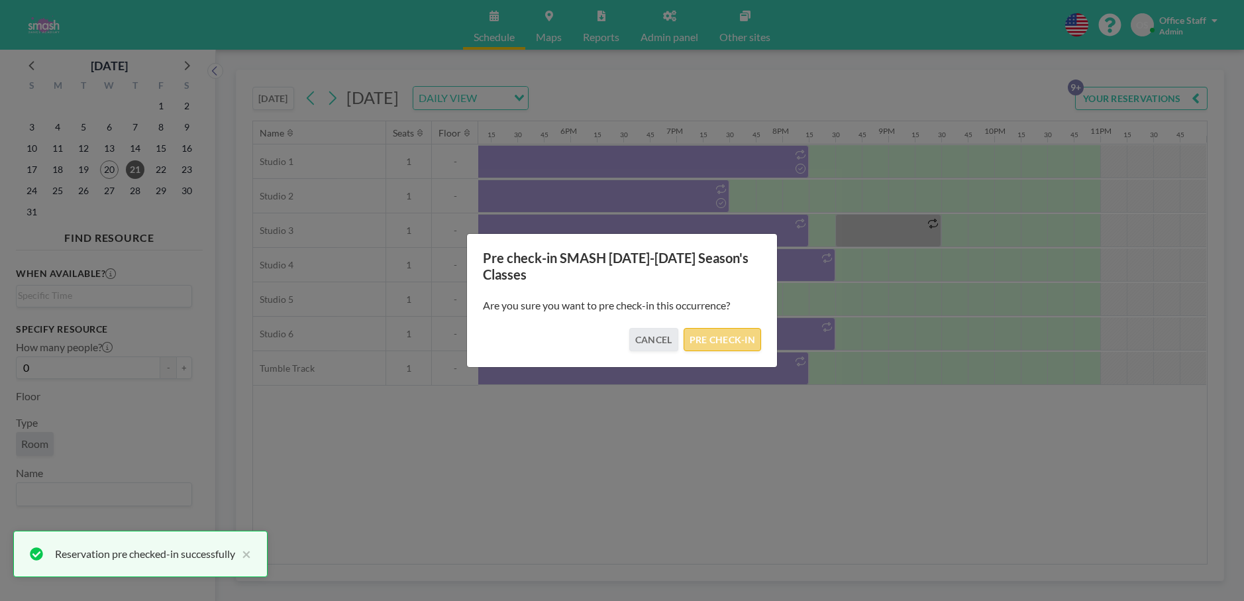
click at [736, 341] on button "PRE CHECK-IN" at bounding box center [721, 339] width 77 height 23
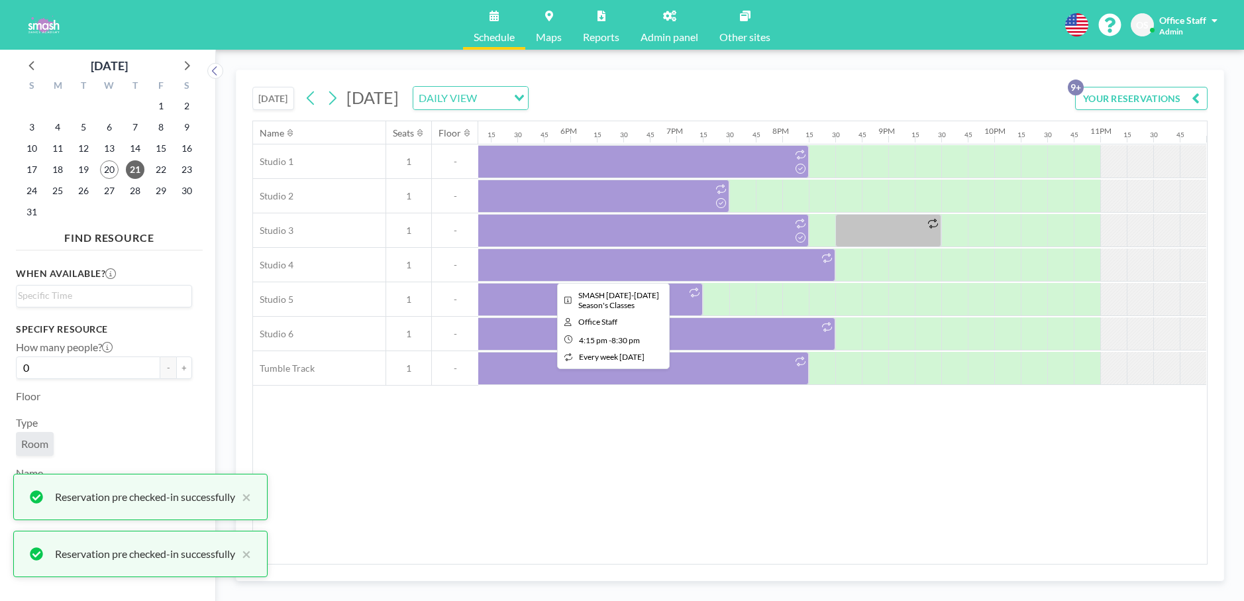
click at [656, 268] on div at bounding box center [610, 264] width 450 height 33
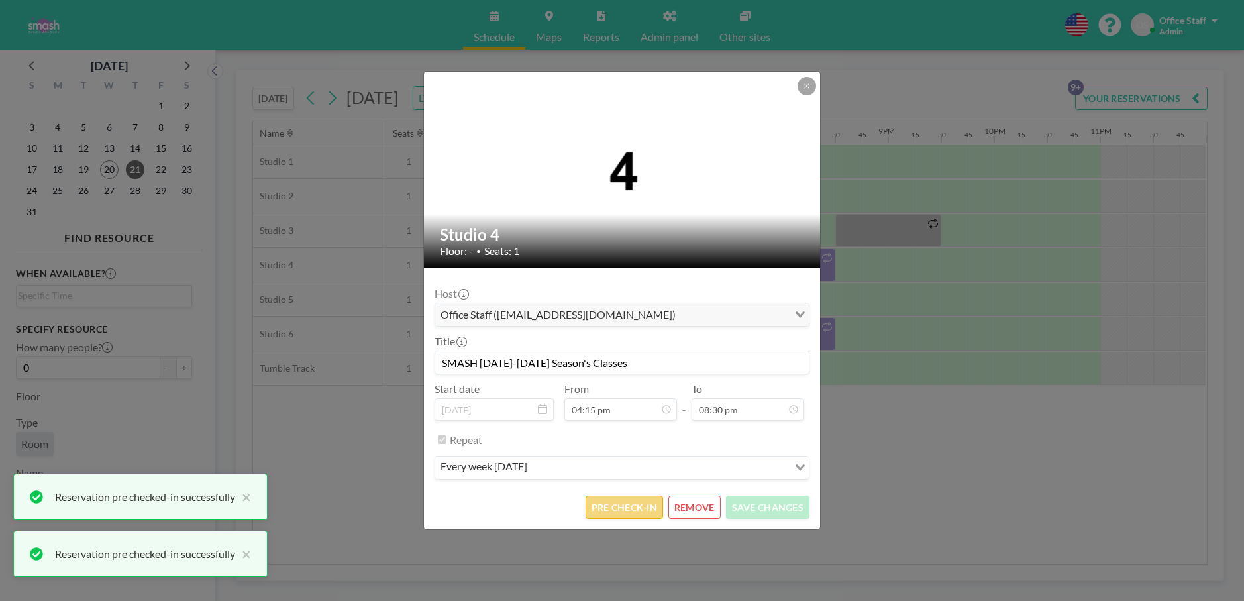
scroll to position [1532, 0]
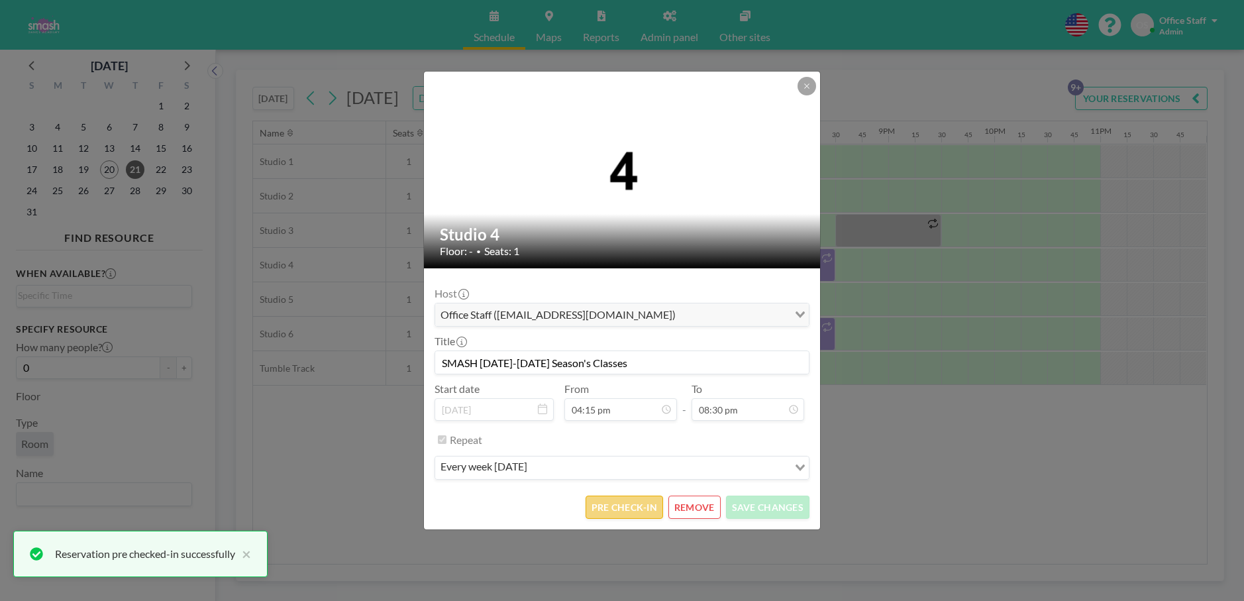
click at [625, 504] on button "PRE CHECK-IN" at bounding box center [623, 506] width 77 height 23
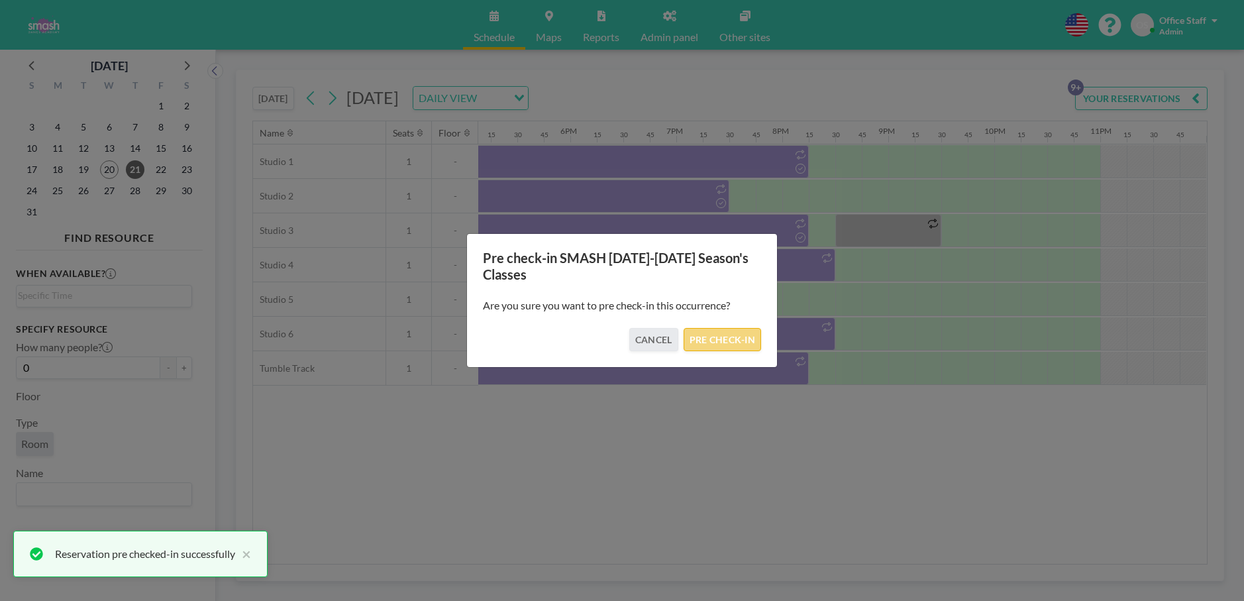
click at [741, 340] on button "PRE CHECK-IN" at bounding box center [721, 339] width 77 height 23
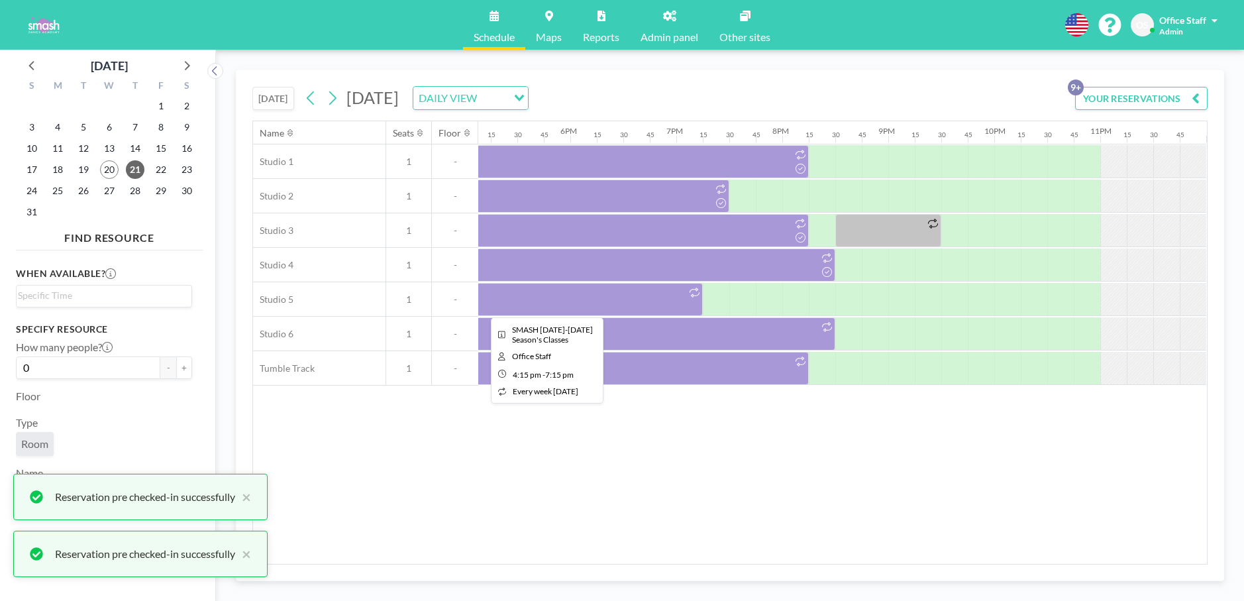
click at [636, 298] on div at bounding box center [544, 299] width 318 height 33
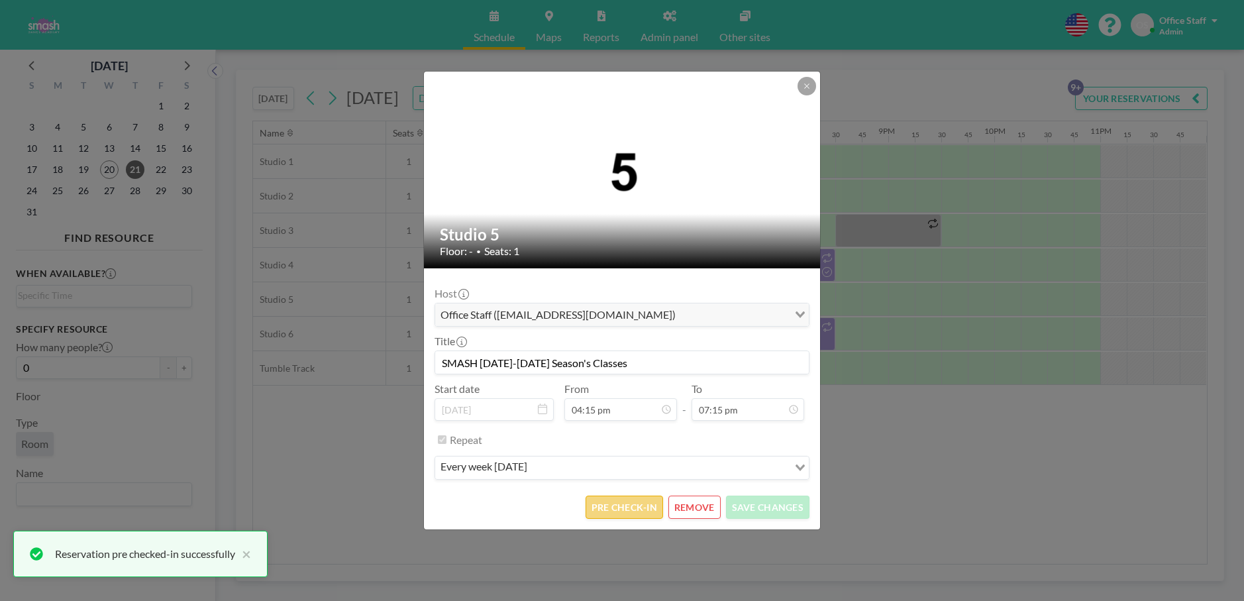
click at [626, 505] on button "PRE CHECK-IN" at bounding box center [623, 506] width 77 height 23
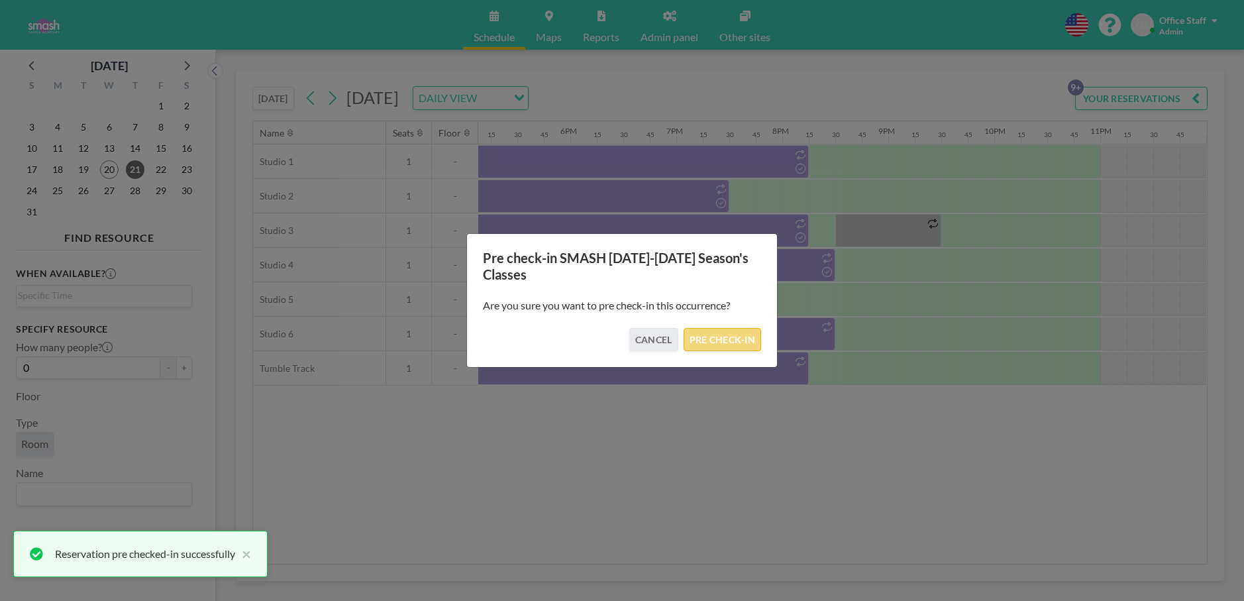
click at [717, 333] on button "PRE CHECK-IN" at bounding box center [721, 339] width 77 height 23
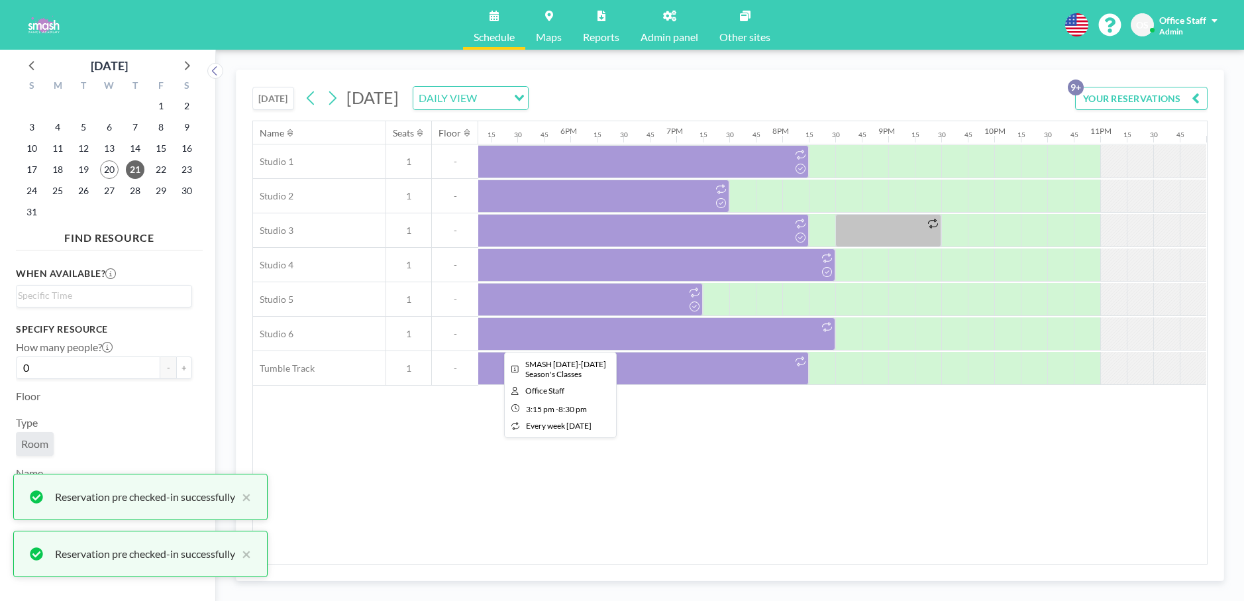
click at [611, 342] on div at bounding box center [557, 333] width 556 height 33
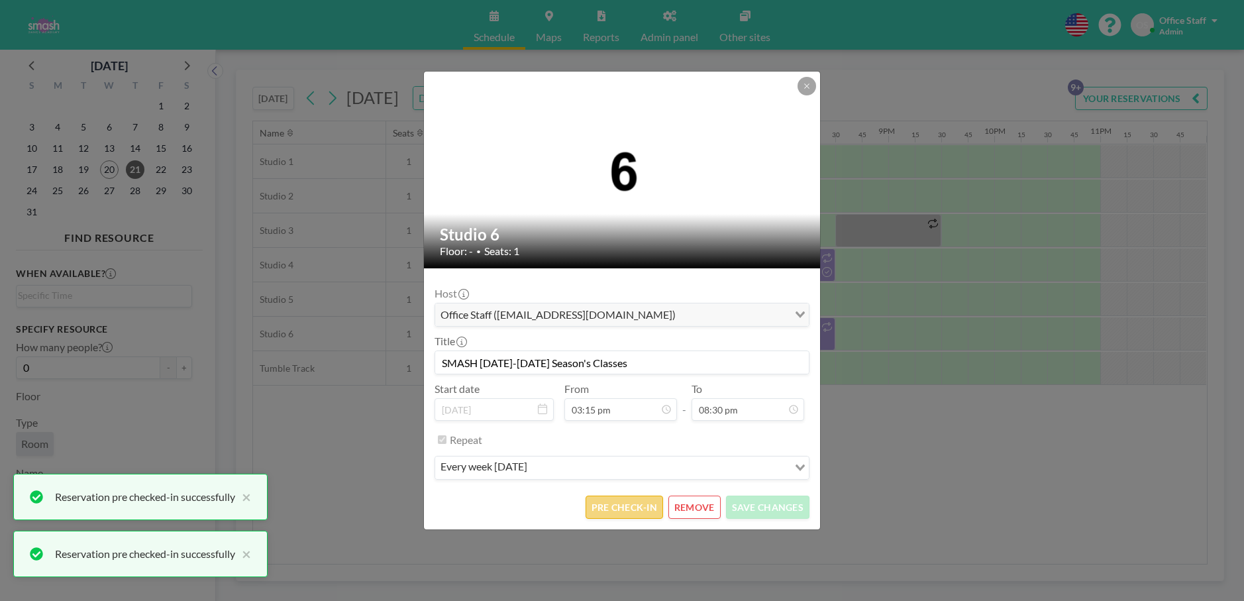
click at [650, 511] on button "PRE CHECK-IN" at bounding box center [623, 506] width 77 height 23
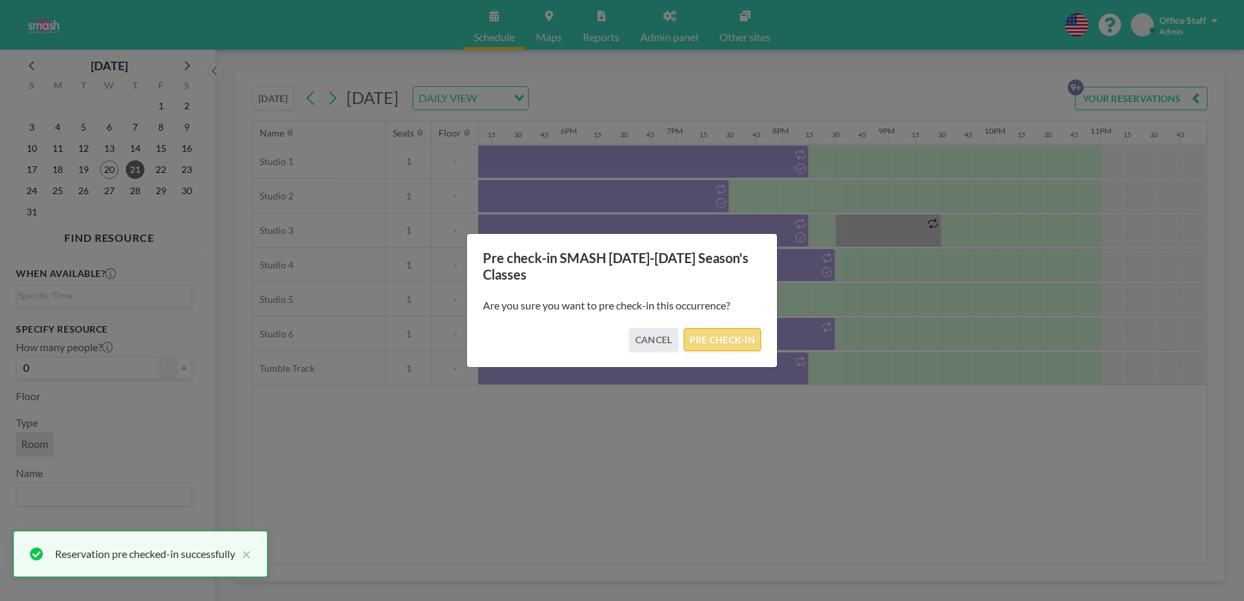
click at [730, 346] on button "PRE CHECK-IN" at bounding box center [721, 339] width 77 height 23
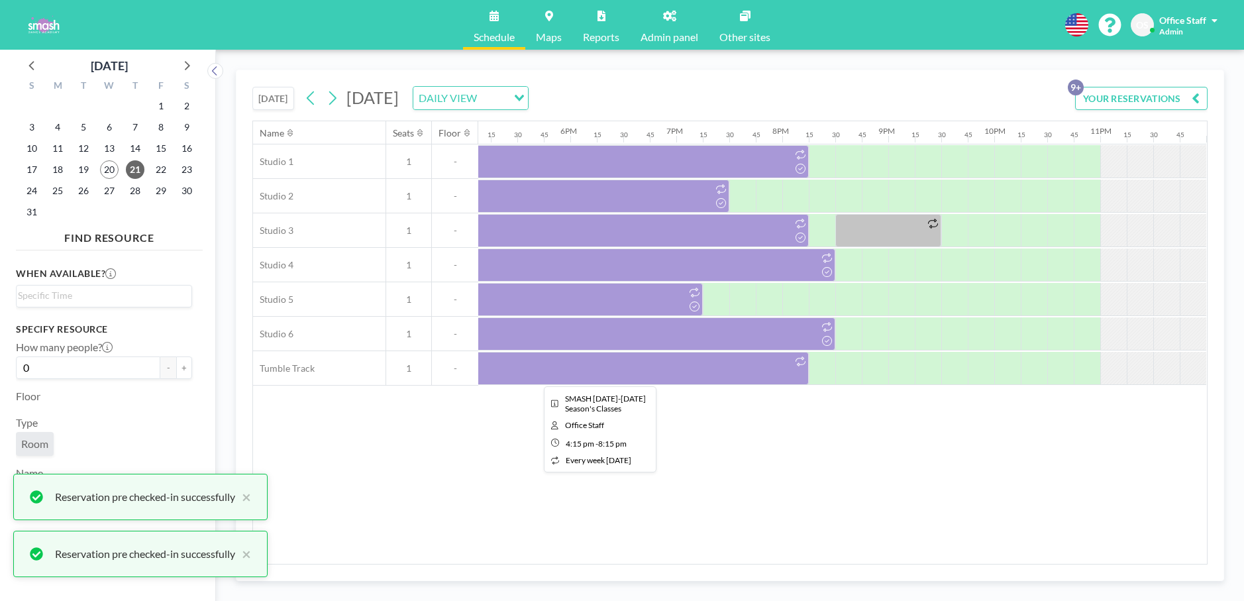
click at [612, 366] on div at bounding box center [597, 368] width 424 height 33
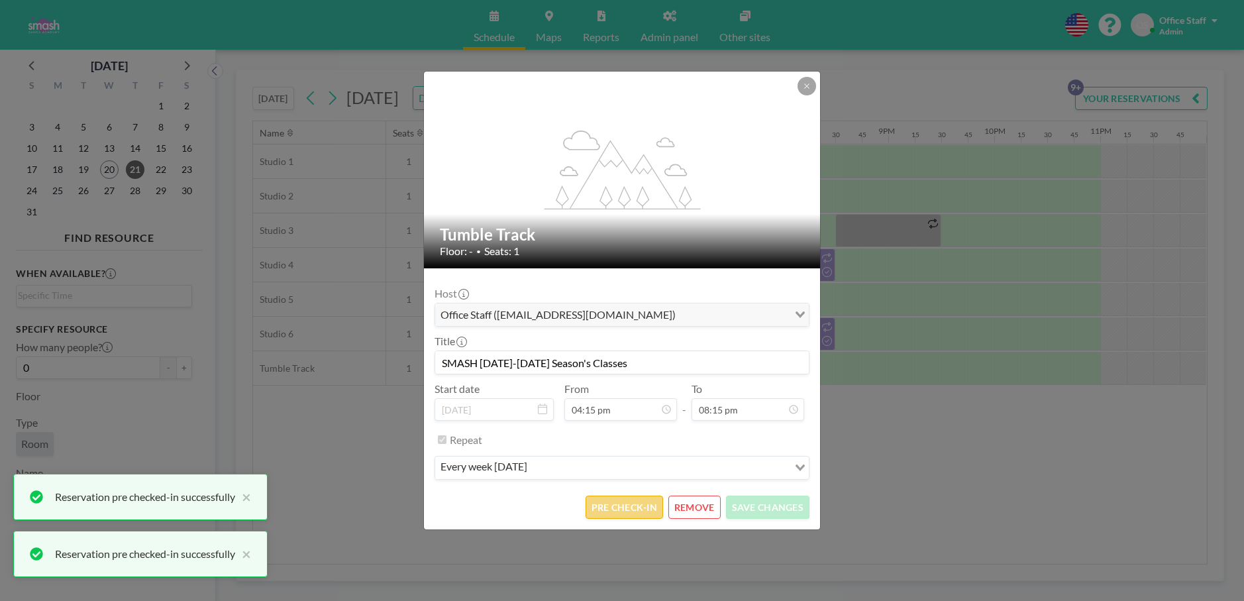
click at [650, 510] on button "PRE CHECK-IN" at bounding box center [623, 506] width 77 height 23
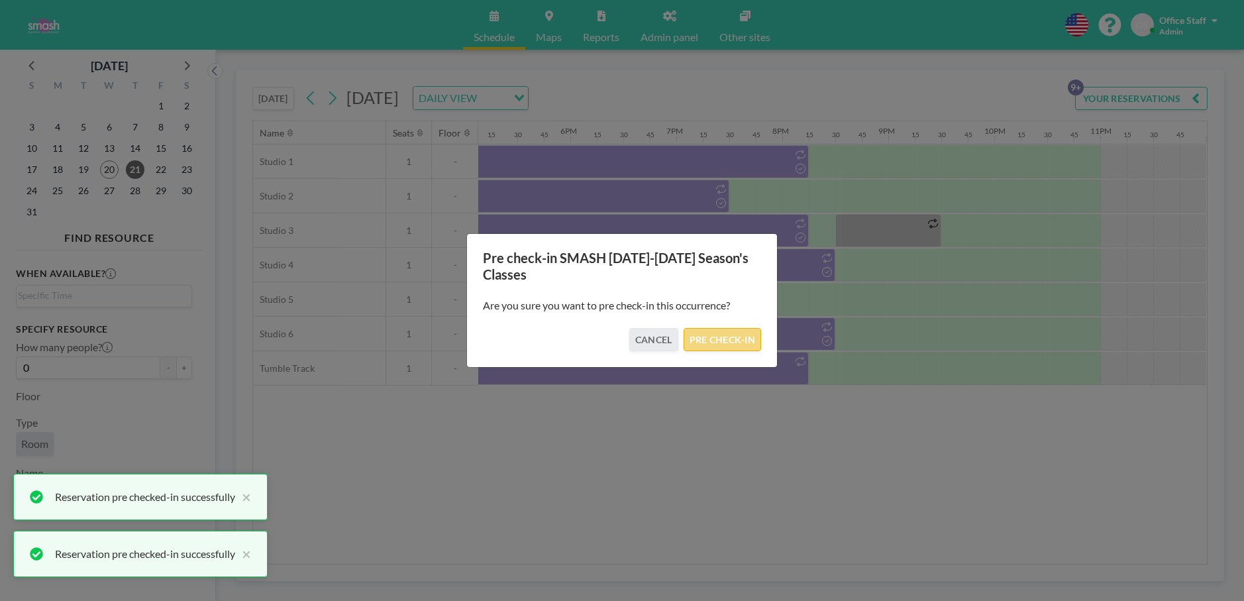
click at [735, 340] on button "PRE CHECK-IN" at bounding box center [721, 339] width 77 height 23
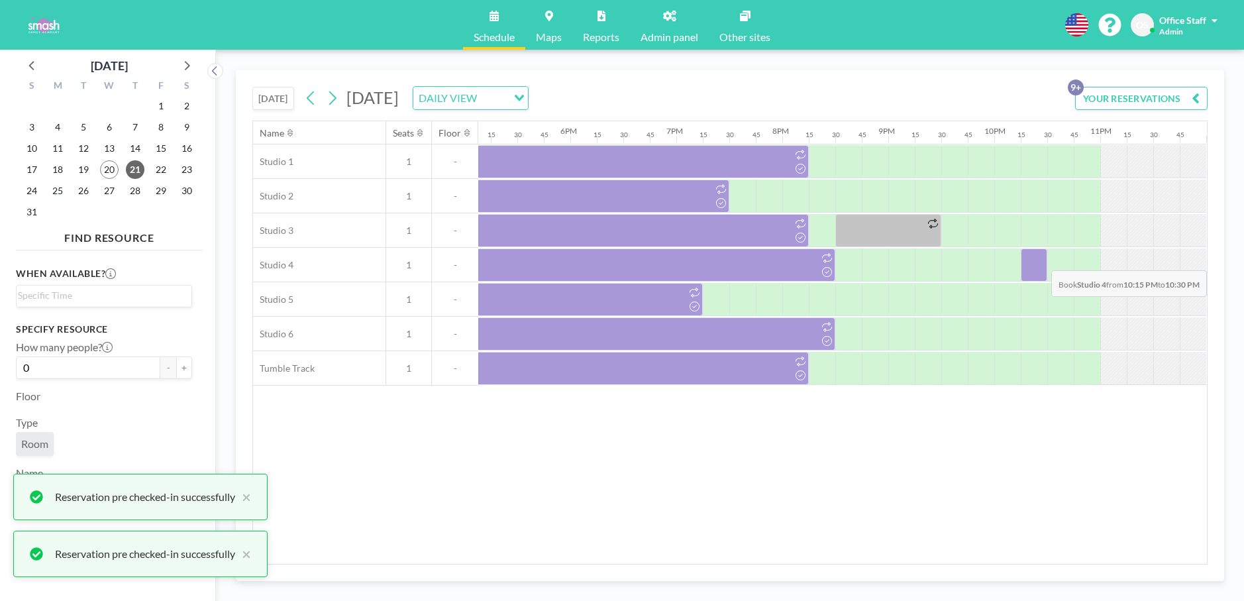
click at [1044, 261] on div at bounding box center [1033, 264] width 26 height 33
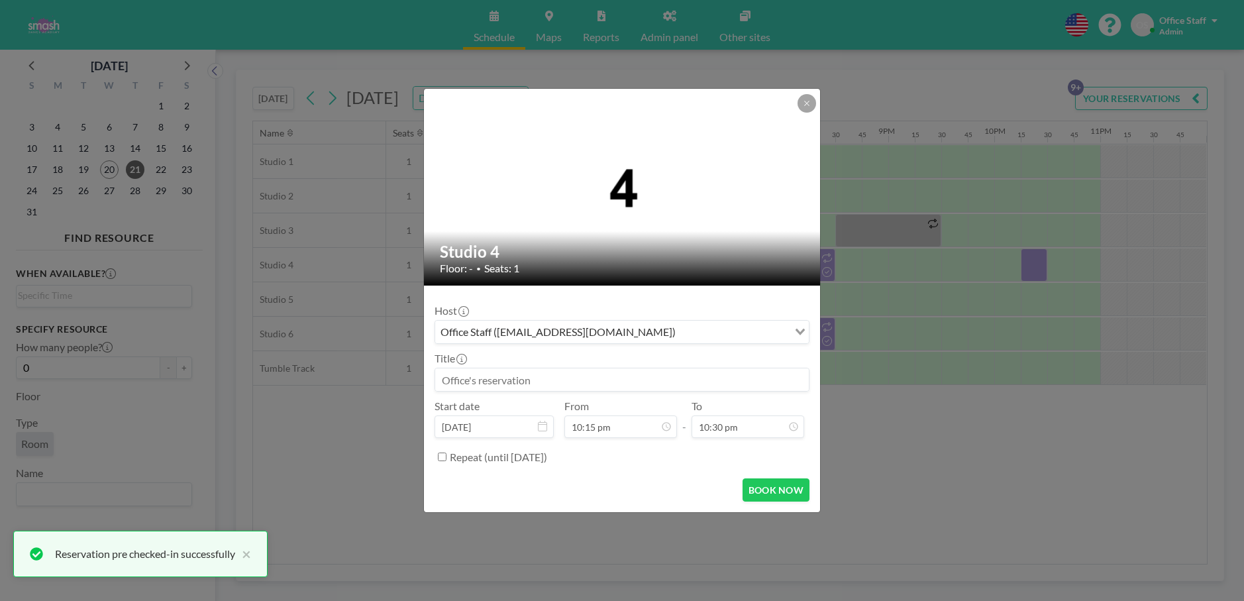
scroll to position [2043, 0]
click at [808, 104] on icon at bounding box center [807, 103] width 8 height 8
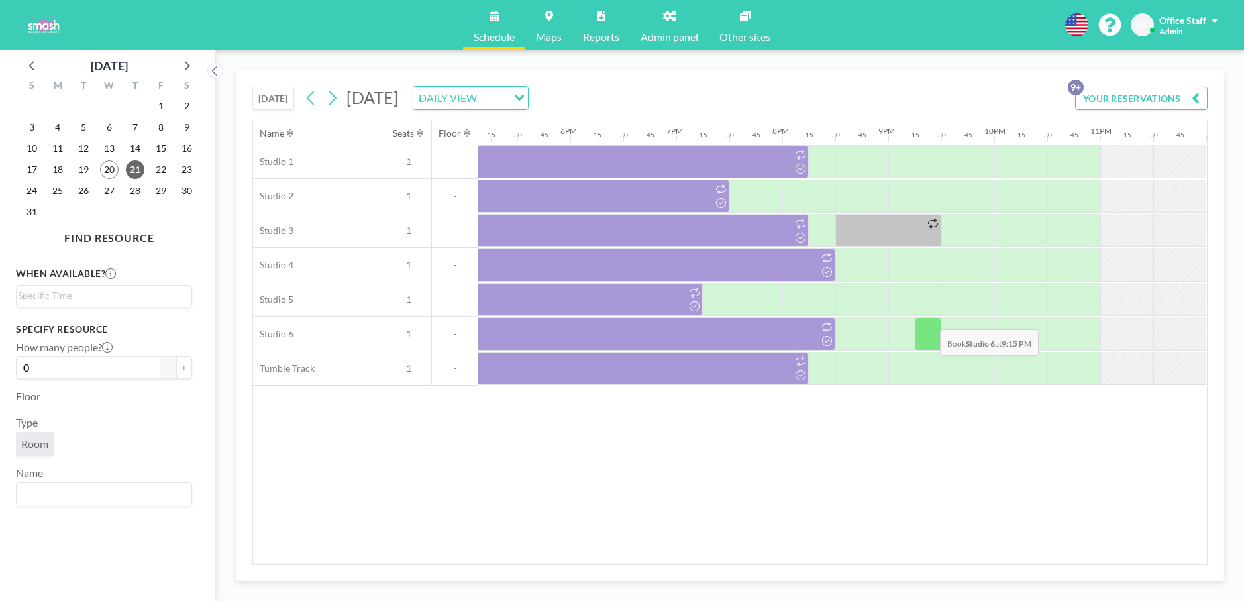
click at [929, 319] on div at bounding box center [927, 333] width 26 height 33
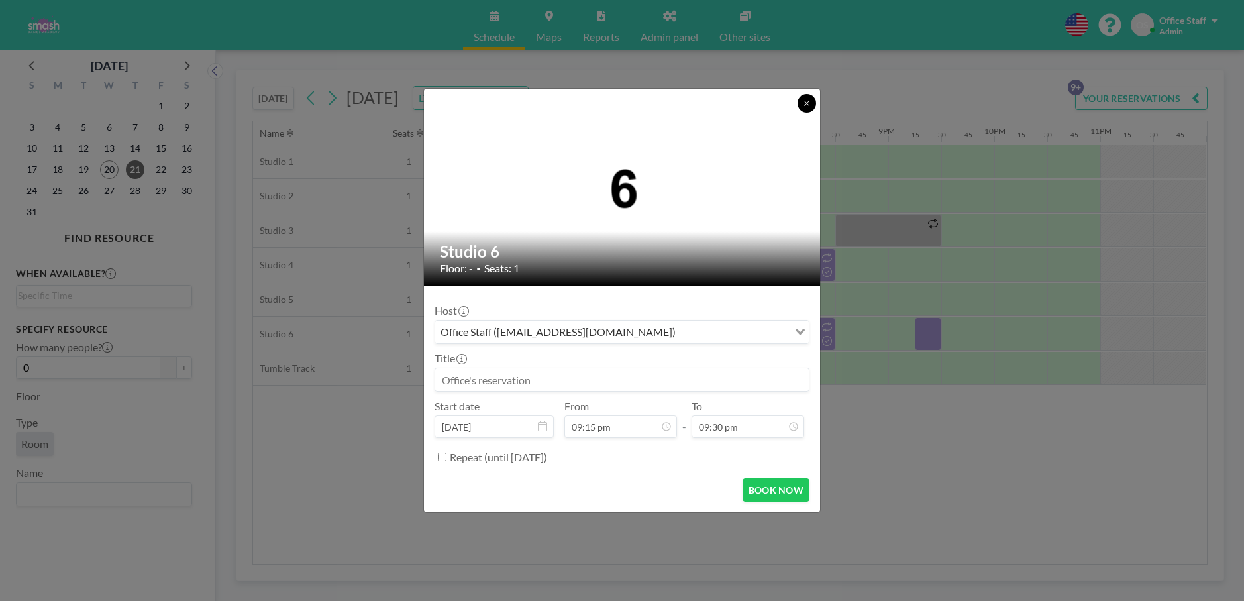
click at [813, 105] on button at bounding box center [806, 103] width 19 height 19
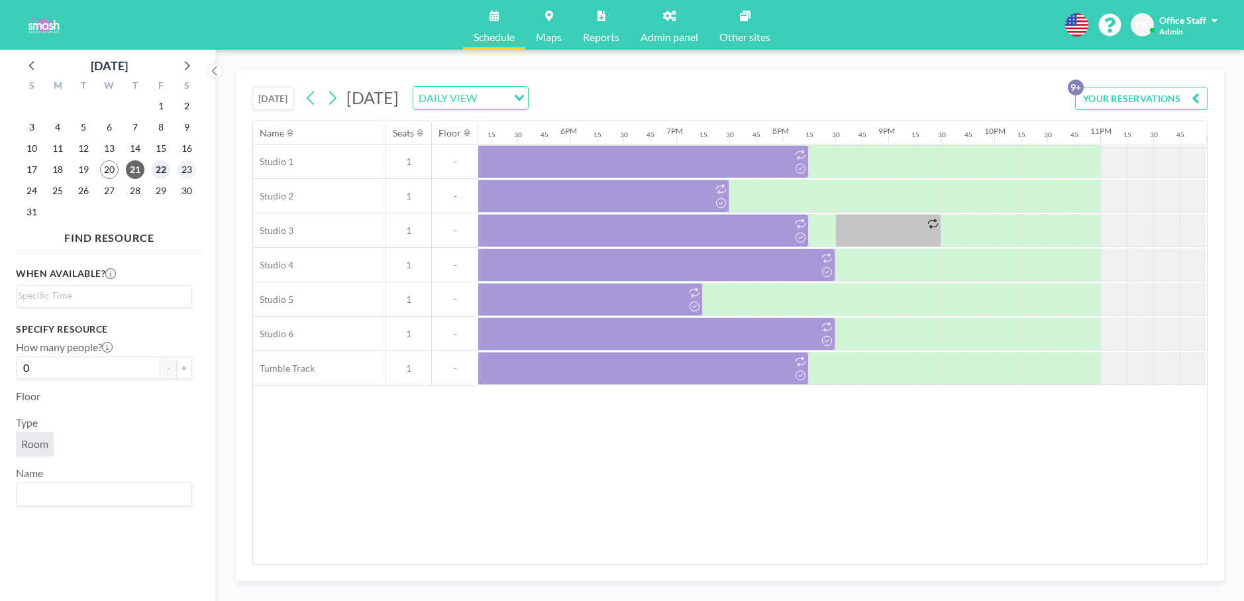
drag, startPoint x: 158, startPoint y: 169, endPoint x: 183, endPoint y: 173, distance: 25.5
click at [158, 169] on span "22" at bounding box center [161, 169] width 19 height 19
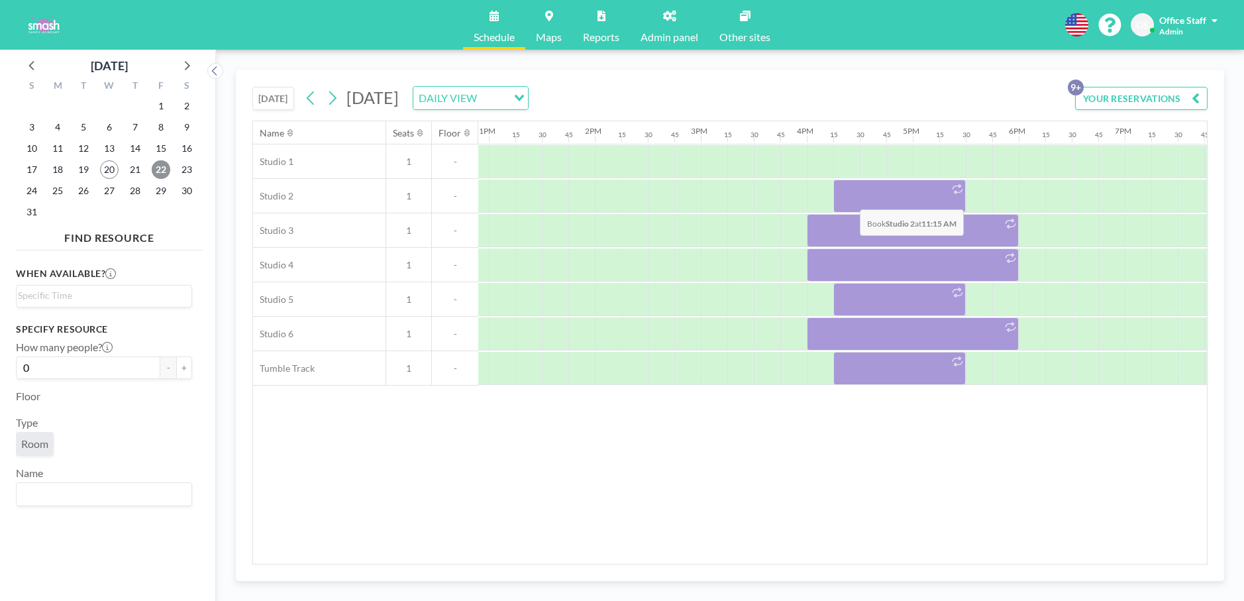
scroll to position [0, 1704]
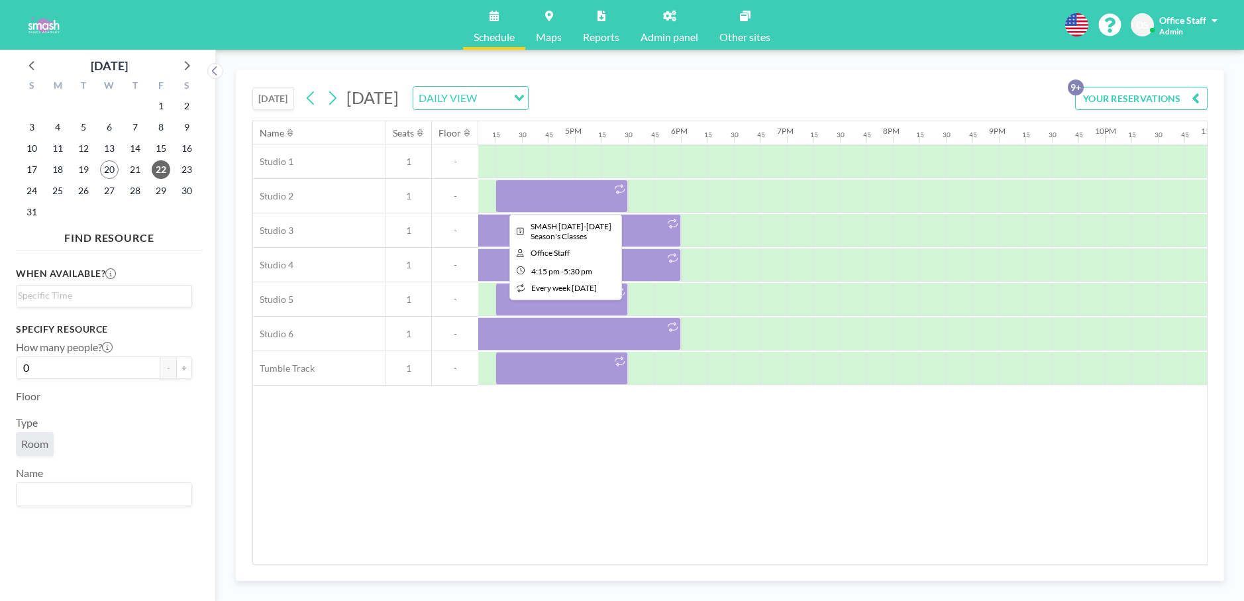
click at [547, 198] on div at bounding box center [561, 195] width 132 height 33
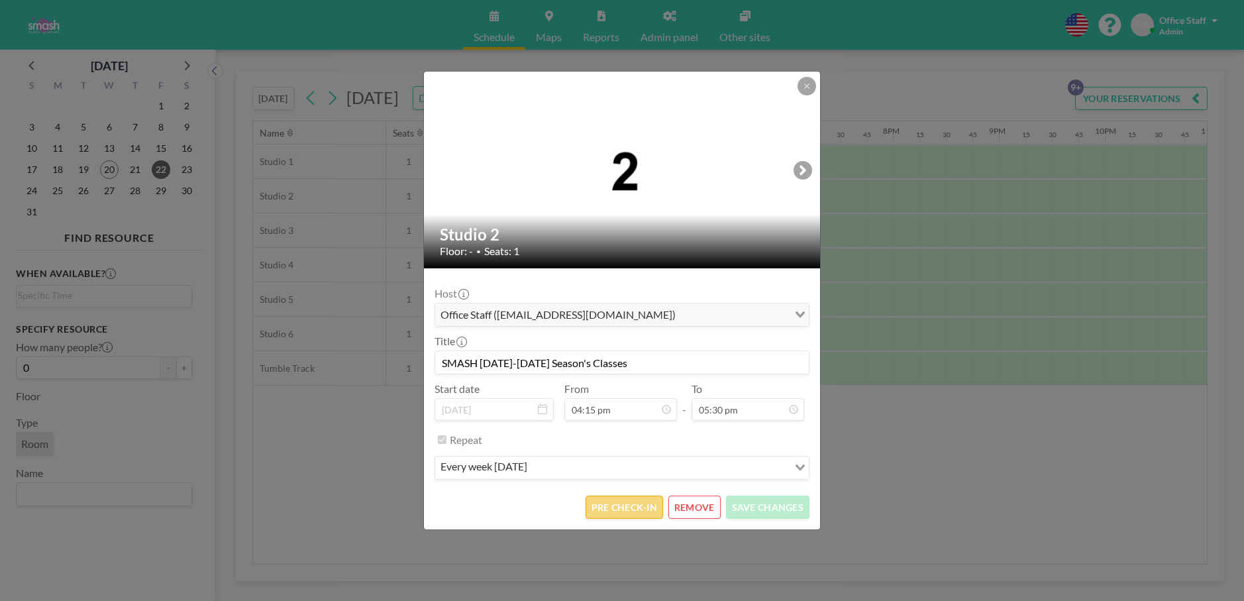
scroll to position [1532, 0]
click at [614, 509] on button "PRE CHECK-IN" at bounding box center [623, 506] width 77 height 23
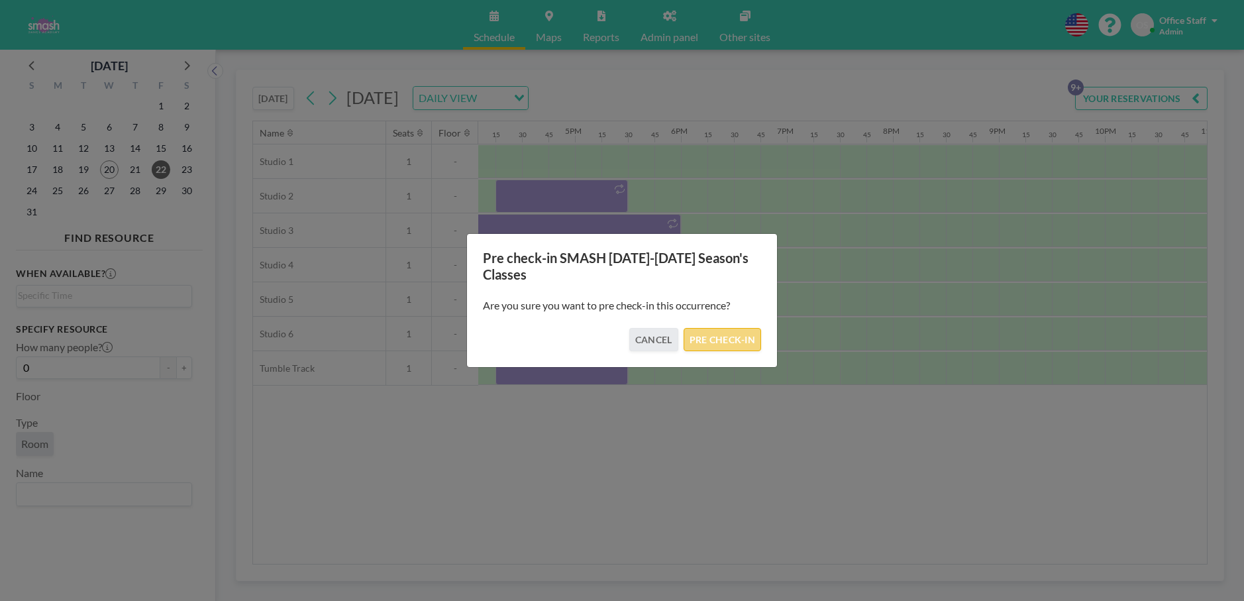
click at [727, 342] on button "PRE CHECK-IN" at bounding box center [721, 339] width 77 height 23
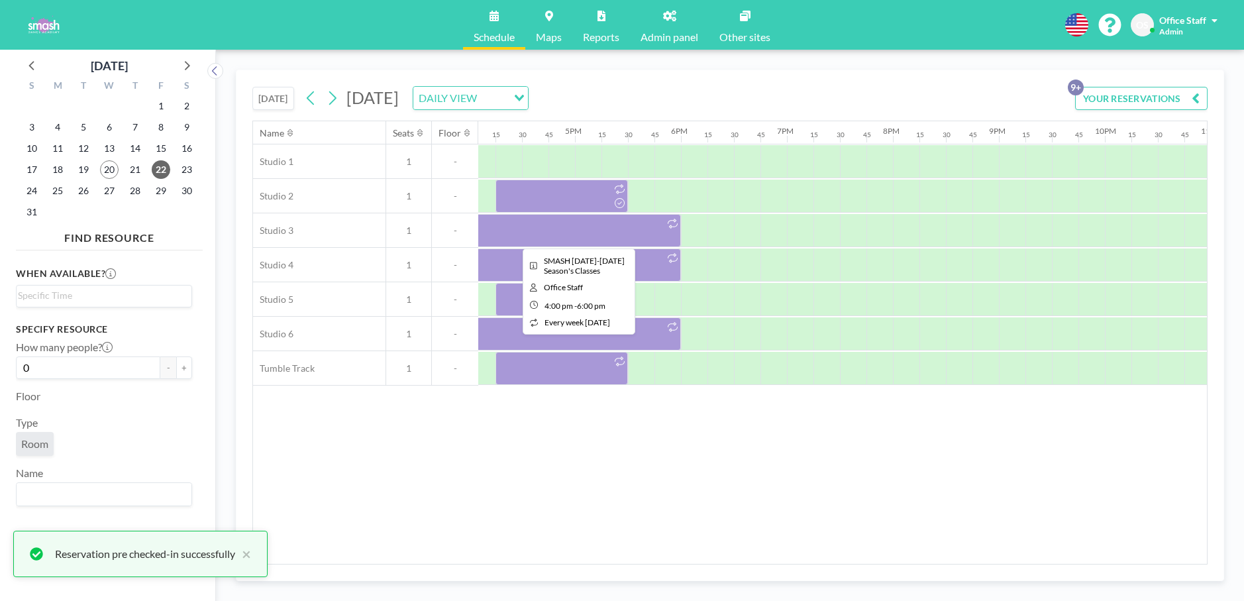
click at [593, 232] on div at bounding box center [575, 230] width 212 height 33
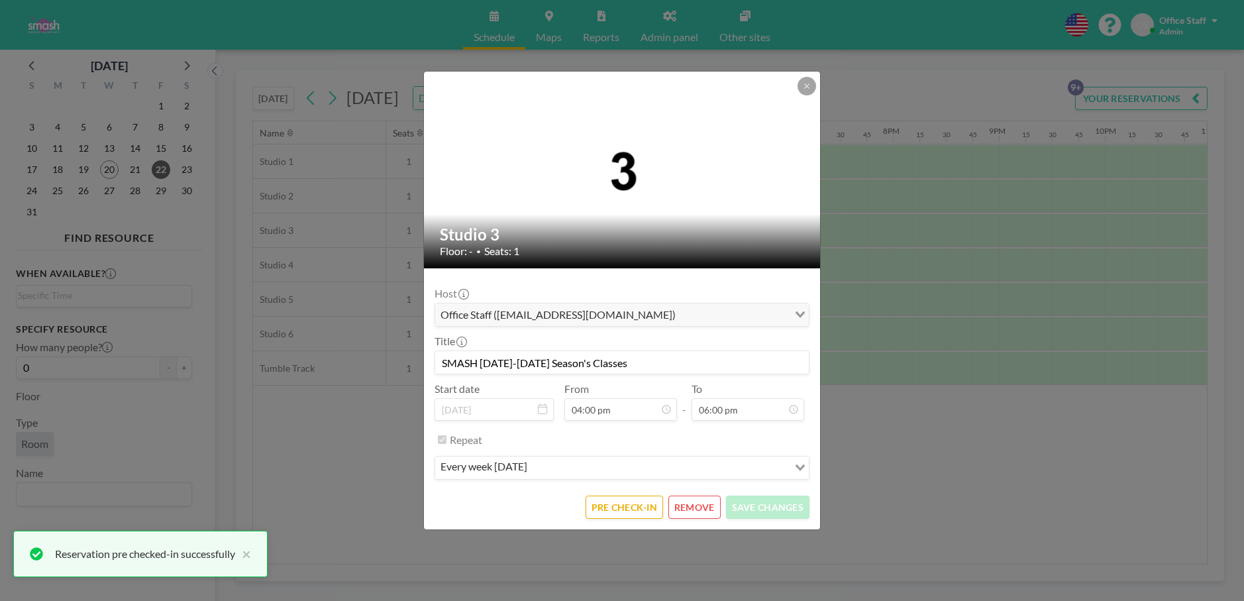
scroll to position [1508, 0]
click at [602, 524] on form "Host Office Staff ([EMAIL_ADDRESS][DOMAIN_NAME]) Loading... Title SMASH [DATE]-…" at bounding box center [622, 398] width 396 height 261
click at [610, 513] on button "PRE CHECK-IN" at bounding box center [623, 506] width 77 height 23
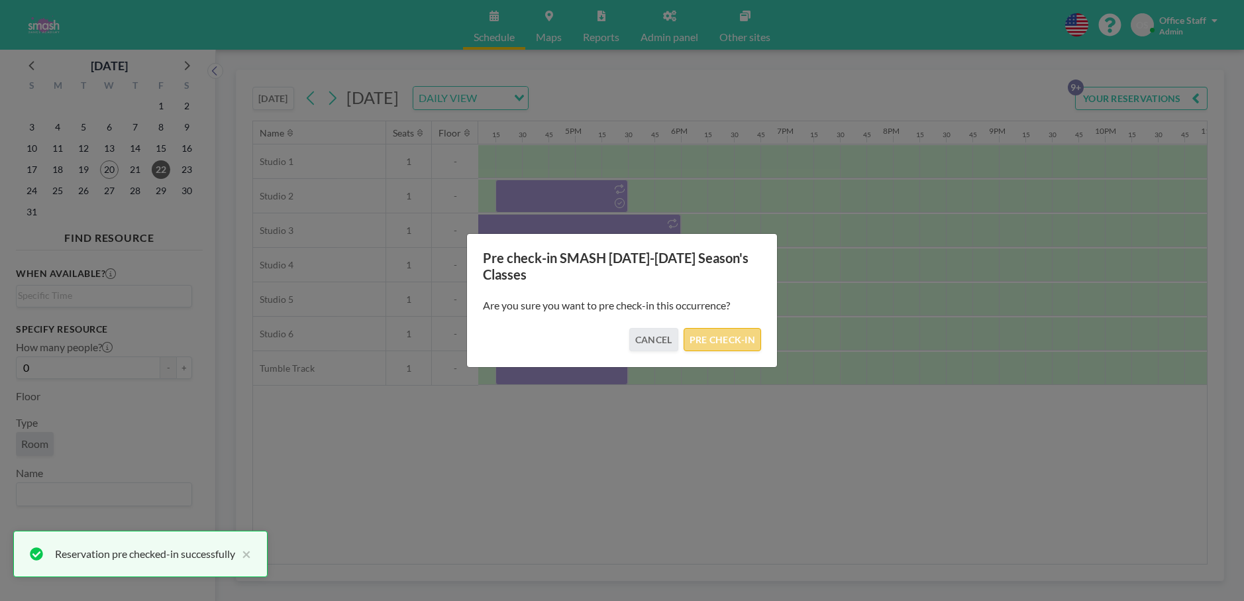
drag, startPoint x: 723, startPoint y: 342, endPoint x: 698, endPoint y: 312, distance: 39.0
click at [723, 342] on button "PRE CHECK-IN" at bounding box center [721, 339] width 77 height 23
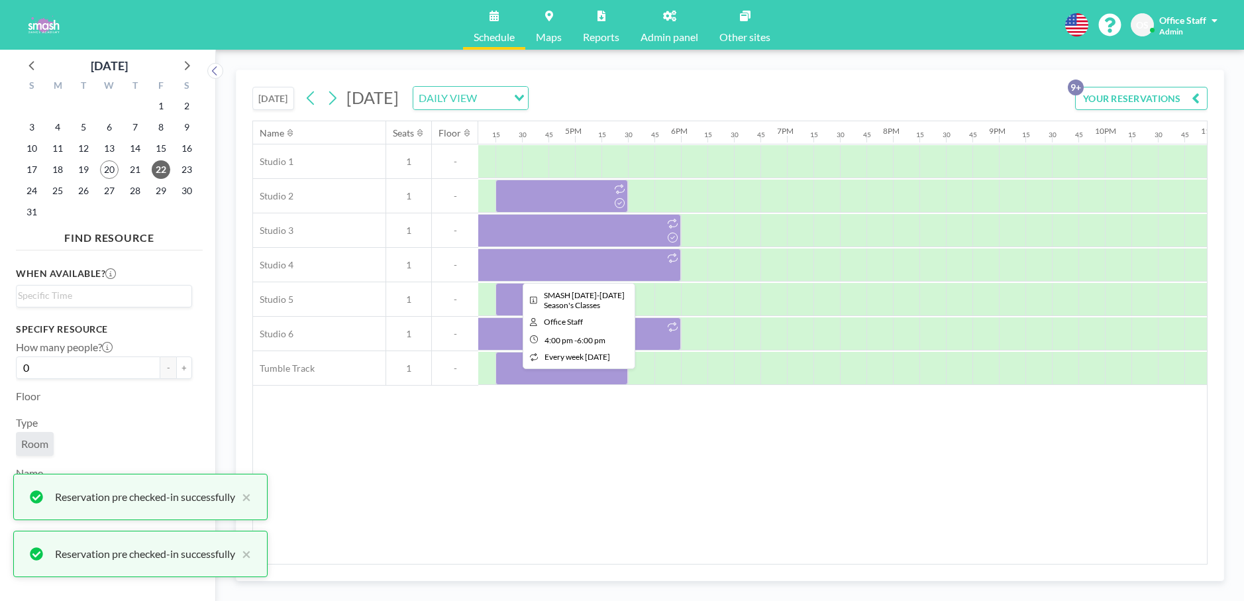
click at [607, 270] on div at bounding box center [575, 264] width 212 height 33
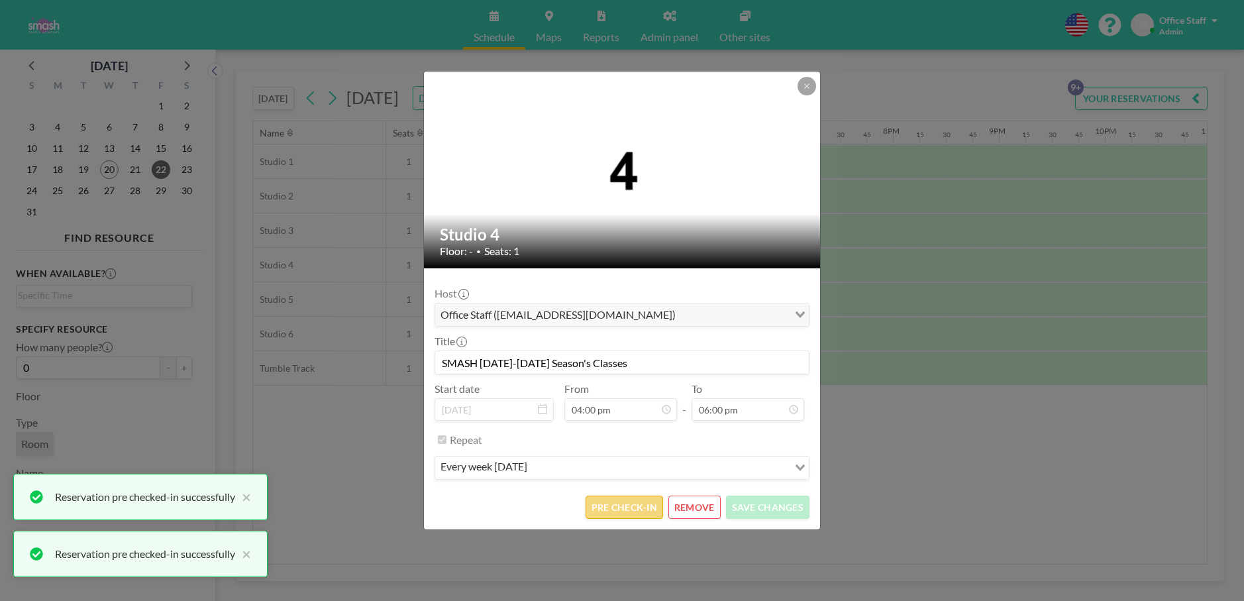
click at [630, 511] on button "PRE CHECK-IN" at bounding box center [623, 506] width 77 height 23
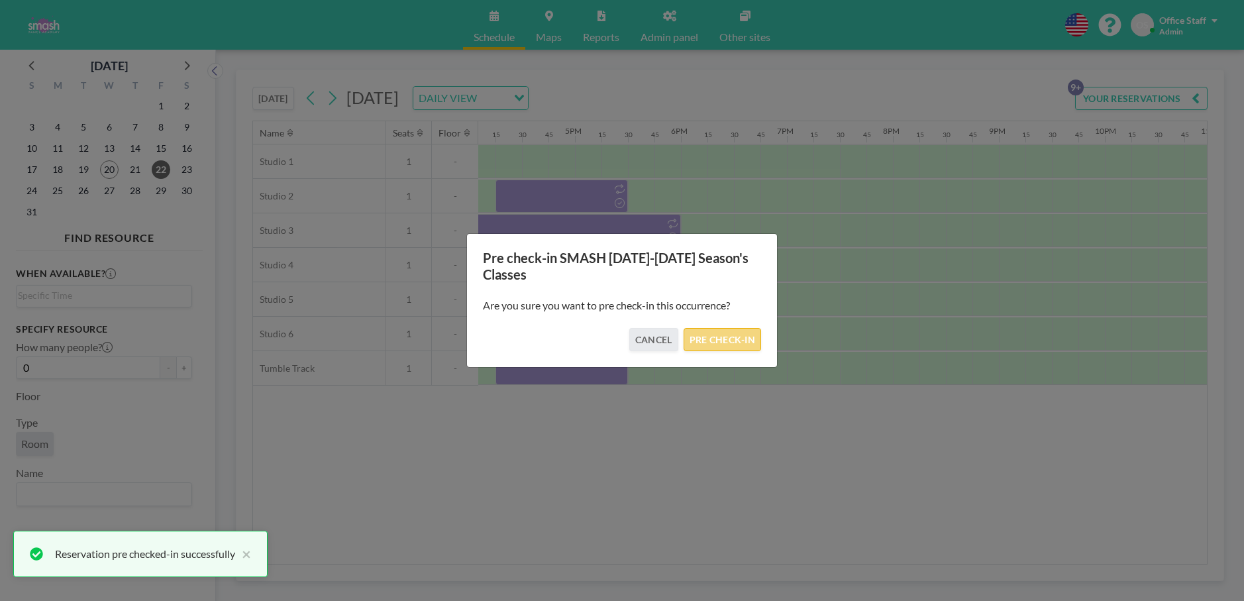
drag, startPoint x: 724, startPoint y: 345, endPoint x: 681, endPoint y: 324, distance: 48.0
click at [724, 345] on button "PRE CHECK-IN" at bounding box center [721, 339] width 77 height 23
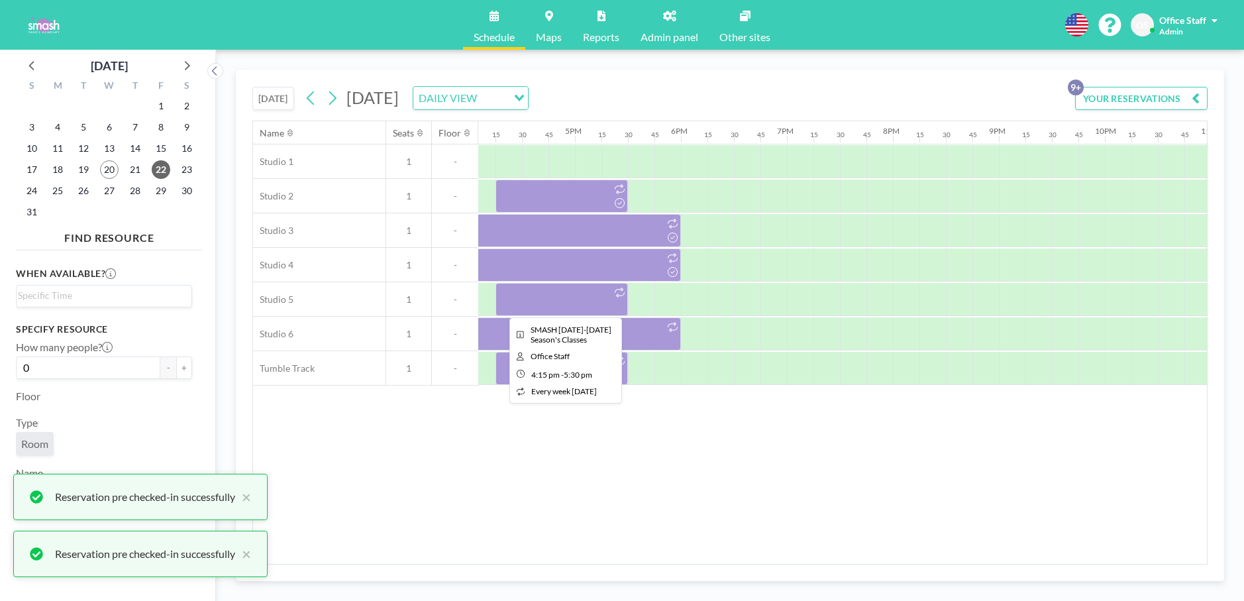
click at [589, 299] on div at bounding box center [561, 299] width 132 height 33
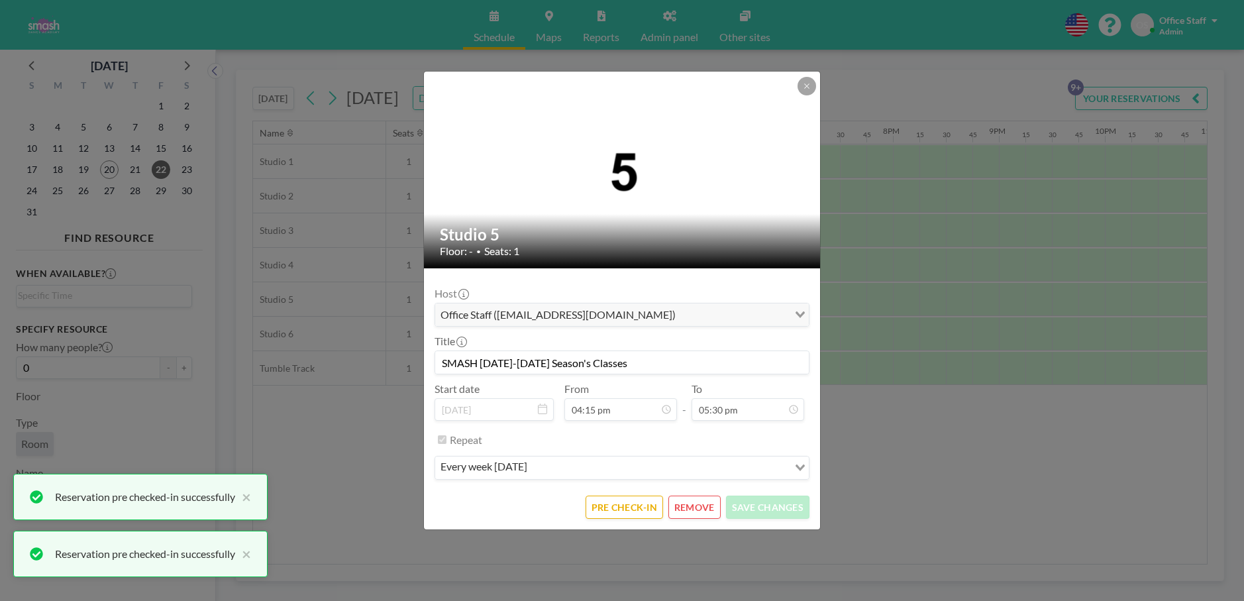
scroll to position [1532, 0]
drag, startPoint x: 620, startPoint y: 518, endPoint x: 607, endPoint y: 487, distance: 33.6
click at [620, 518] on form "Host Office Staff ([EMAIL_ADDRESS][DOMAIN_NAME]) Loading... Title SMASH [DATE]-…" at bounding box center [622, 398] width 396 height 261
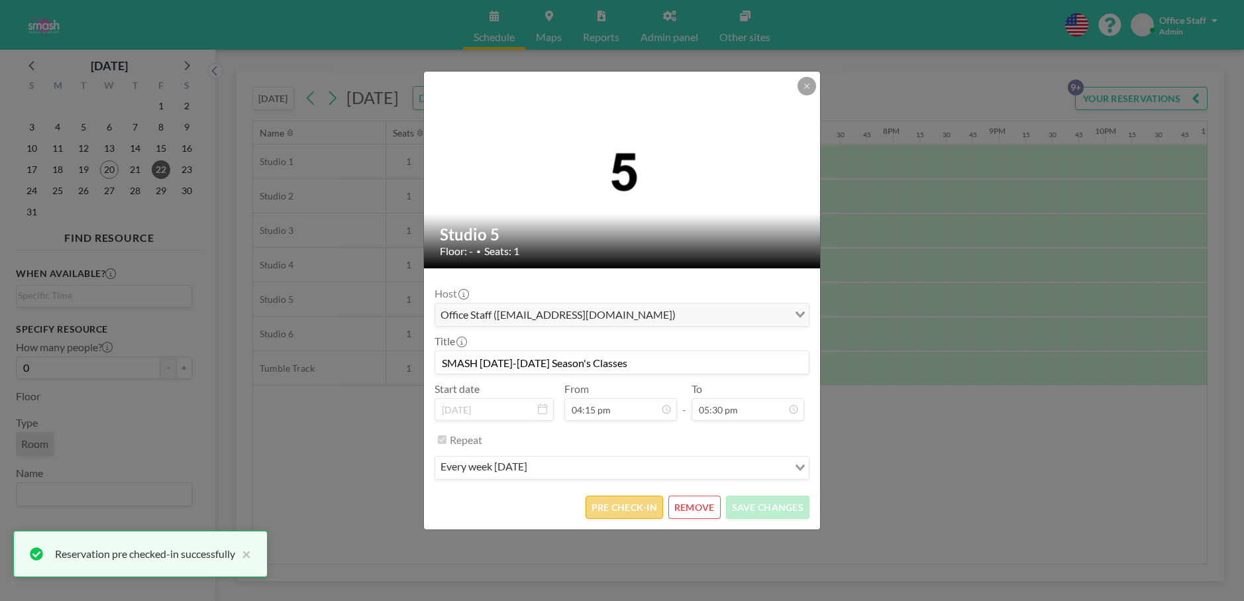
click at [631, 503] on button "PRE CHECK-IN" at bounding box center [623, 506] width 77 height 23
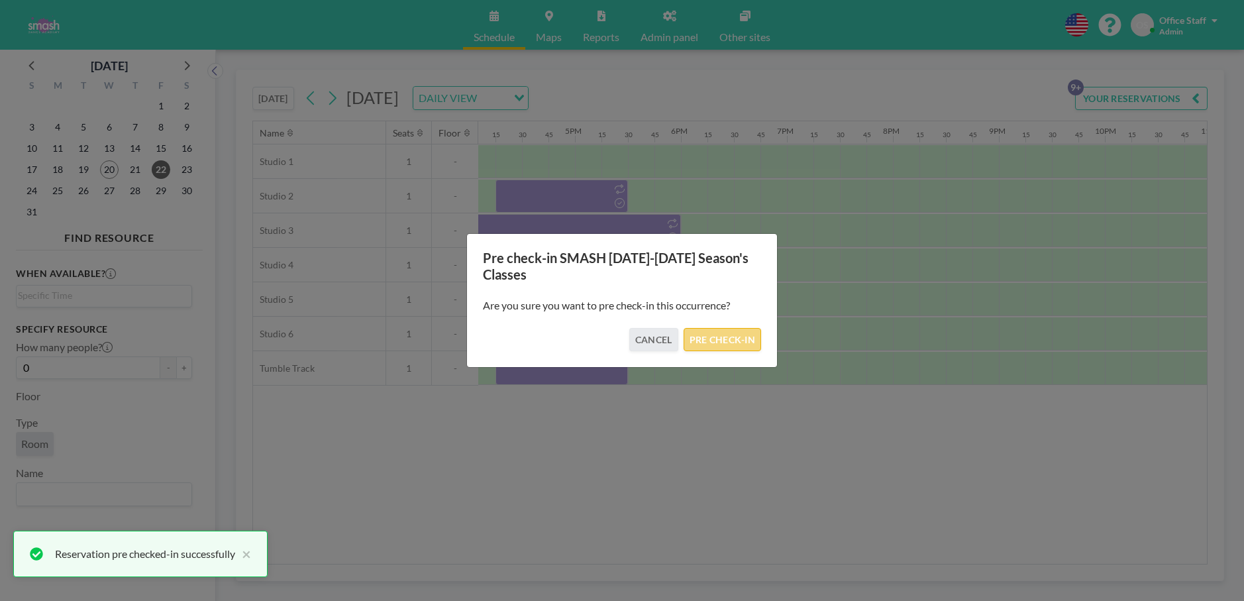
click at [748, 341] on button "PRE CHECK-IN" at bounding box center [721, 339] width 77 height 23
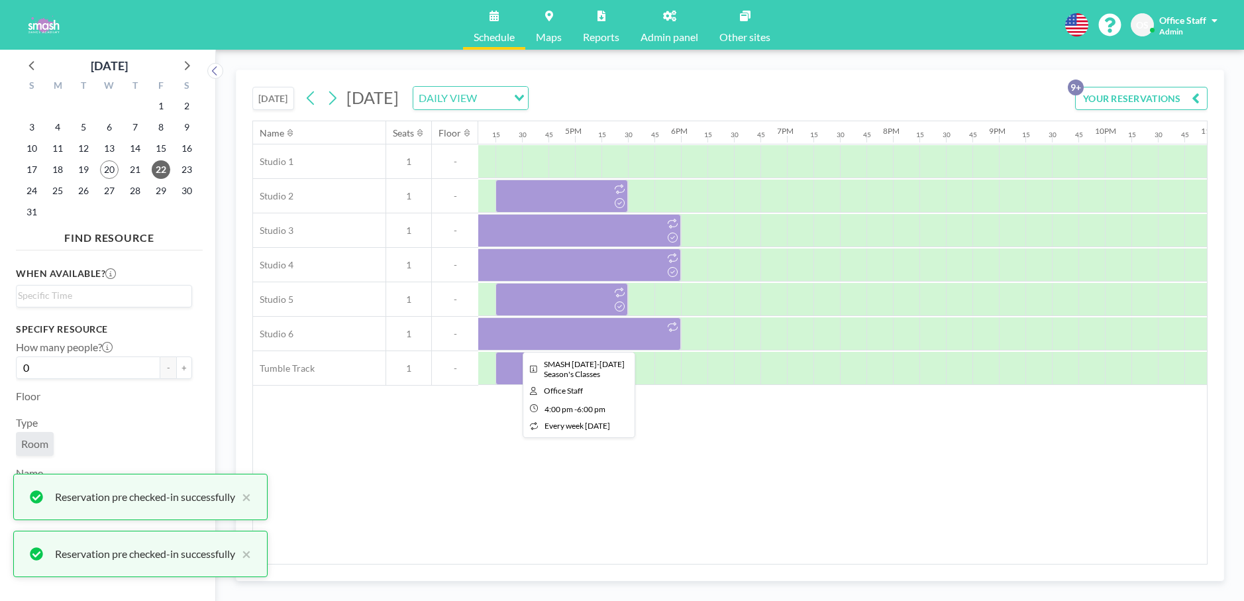
click at [597, 336] on div at bounding box center [575, 333] width 212 height 33
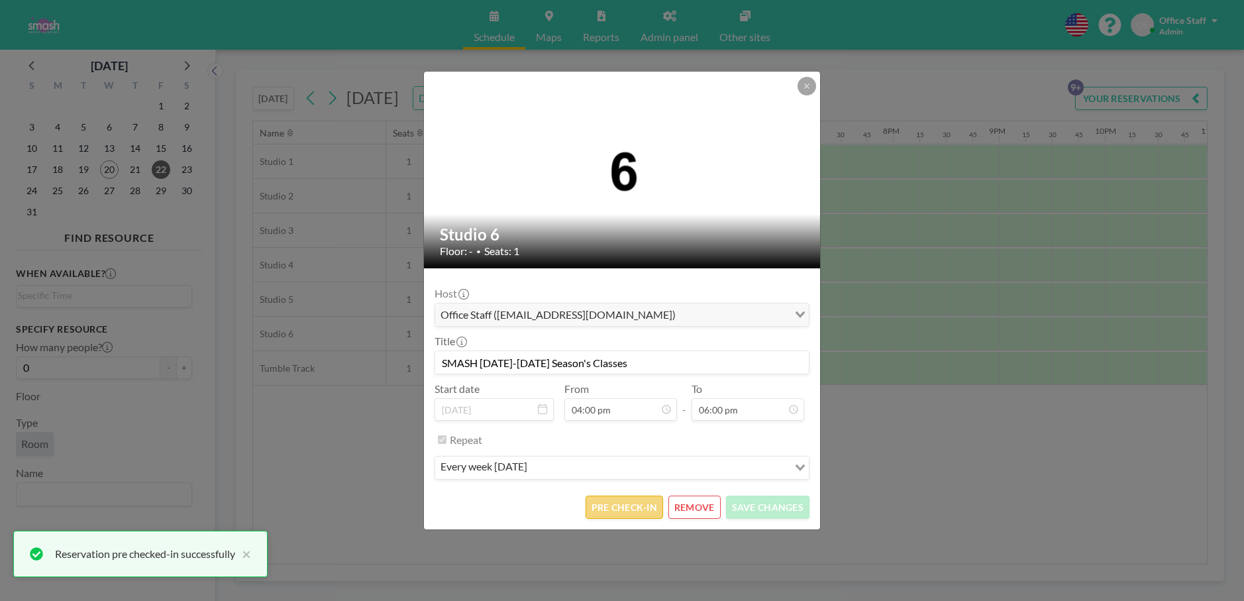
scroll to position [0, 0]
click at [643, 506] on button "PRE CHECK-IN" at bounding box center [623, 506] width 77 height 23
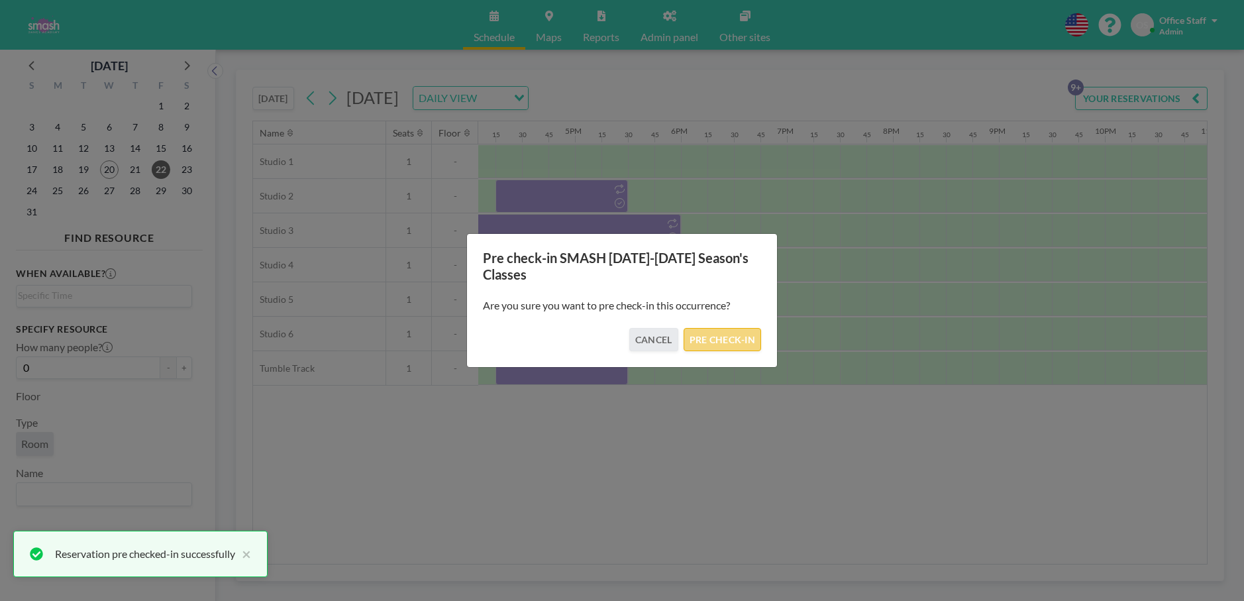
click at [720, 340] on button "PRE CHECK-IN" at bounding box center [721, 339] width 77 height 23
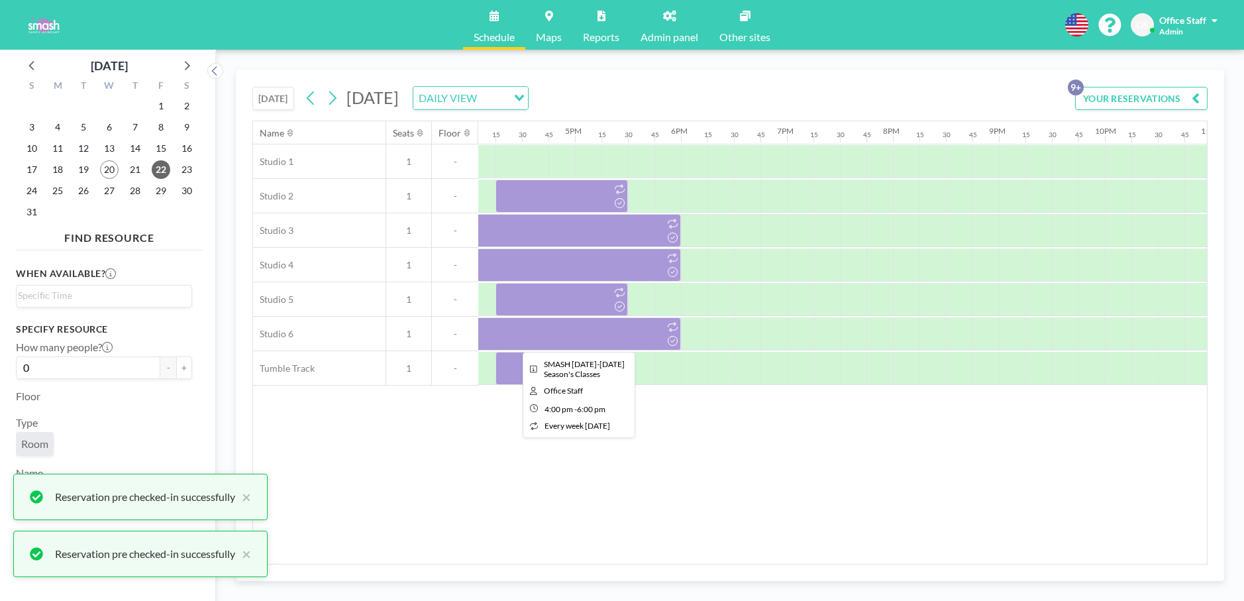
click at [592, 335] on div at bounding box center [575, 333] width 212 height 33
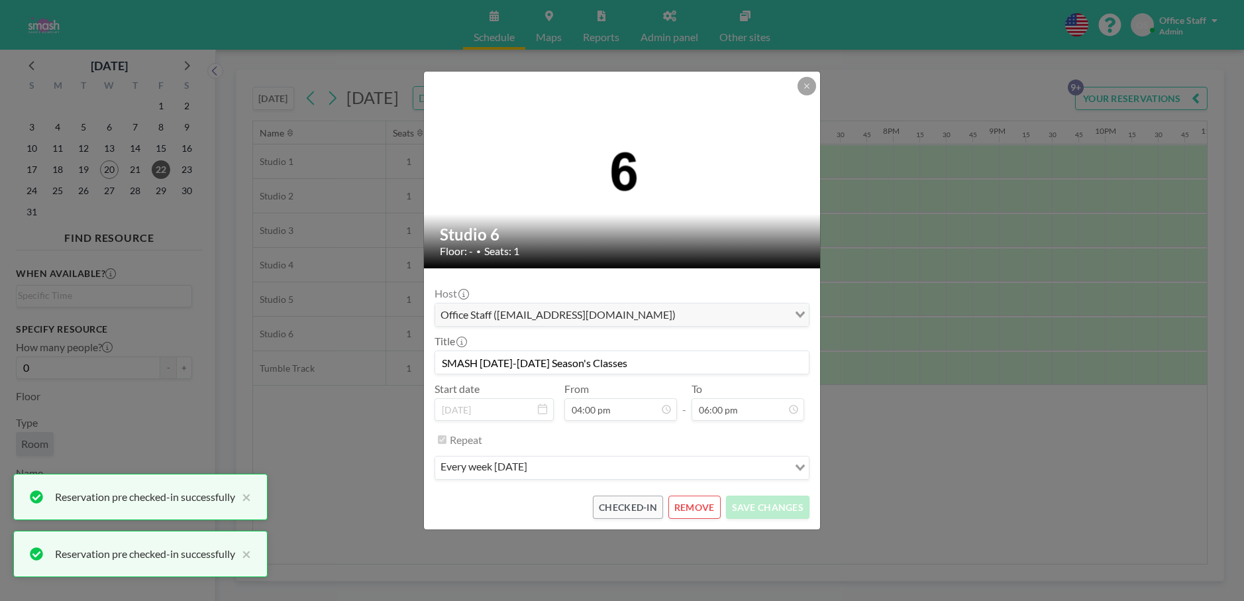
scroll to position [1508, 0]
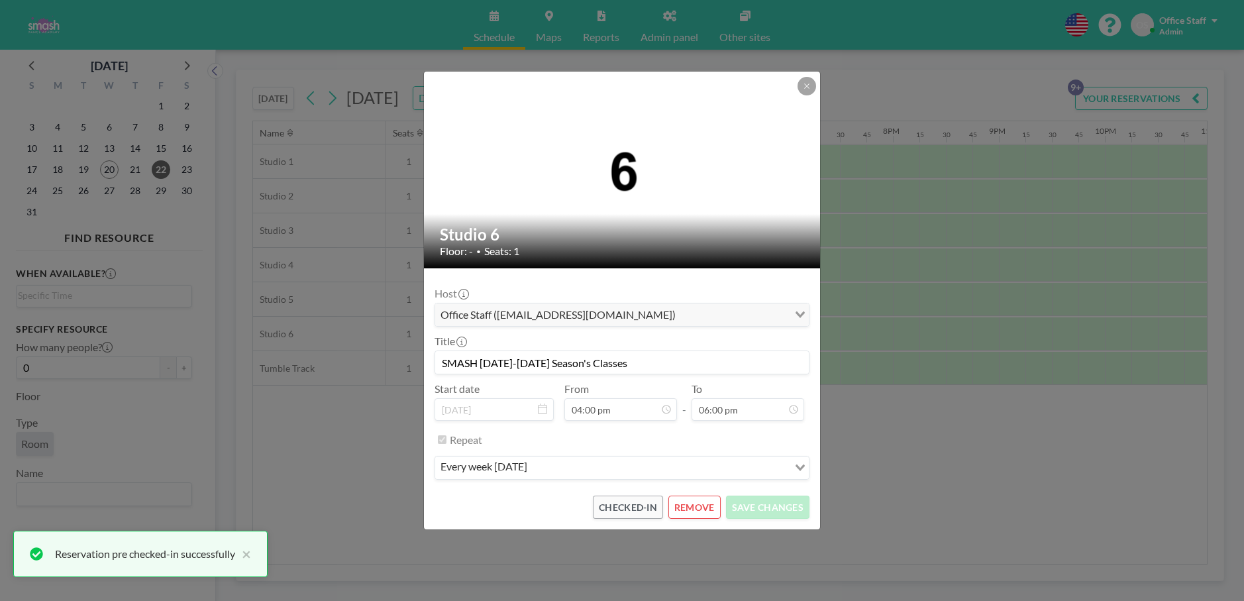
click at [1012, 268] on div "Studio 6 Floor: - • Seats: 1 Host Office Staff ([EMAIL_ADDRESS][DOMAIN_NAME]) L…" at bounding box center [622, 300] width 1244 height 601
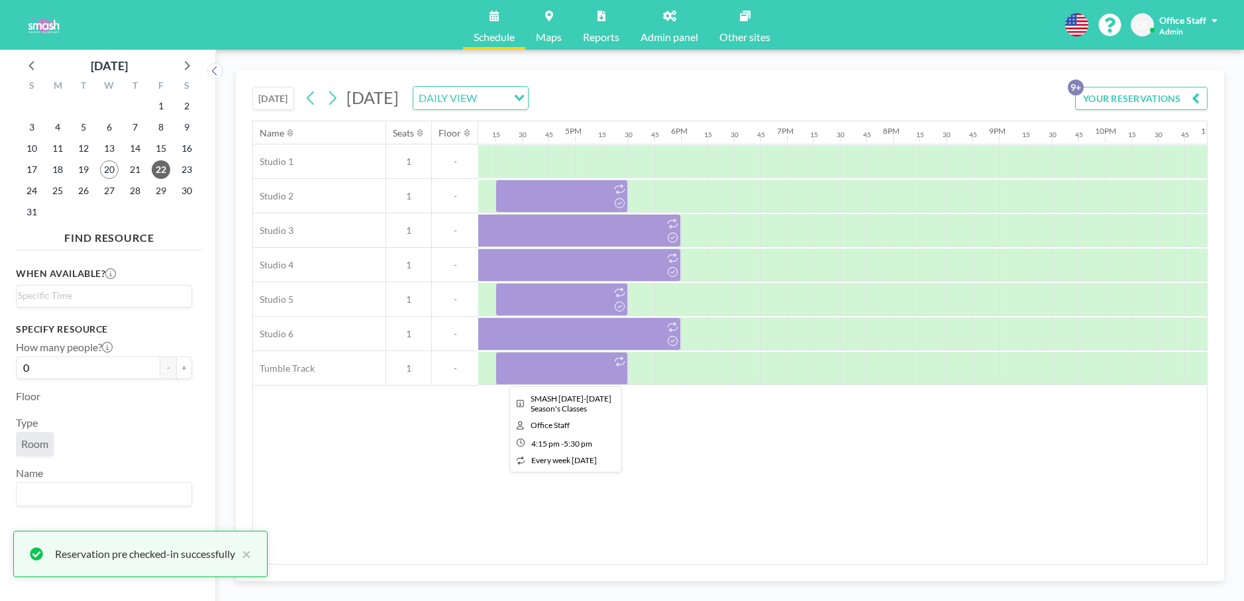
click at [591, 360] on div at bounding box center [561, 368] width 132 height 33
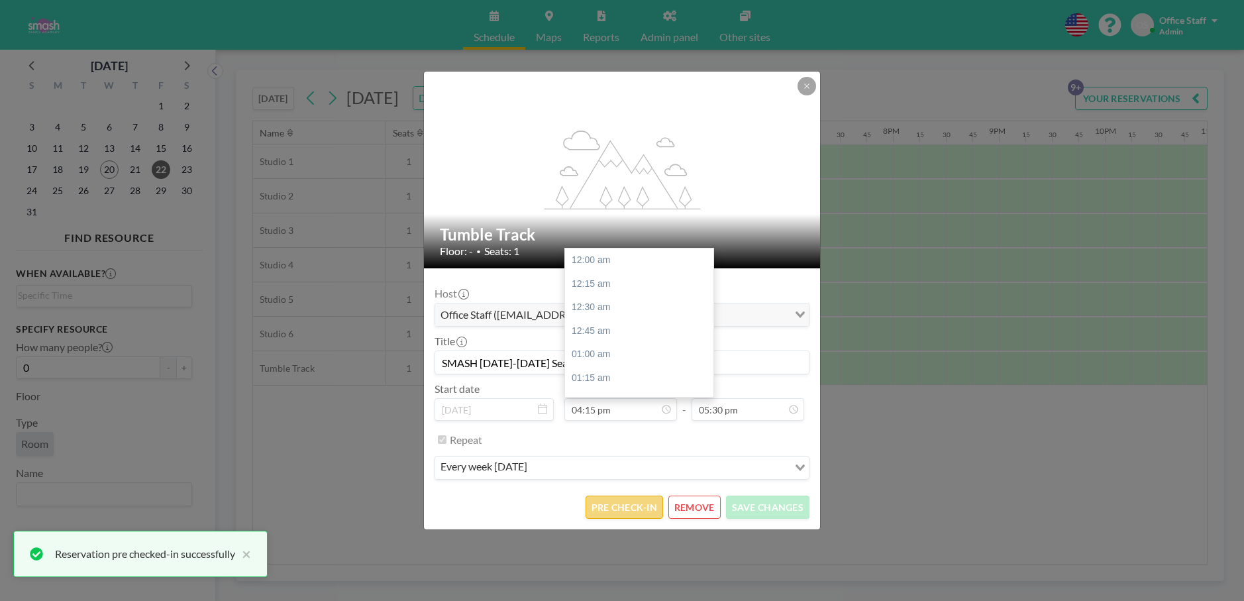
scroll to position [1532, 0]
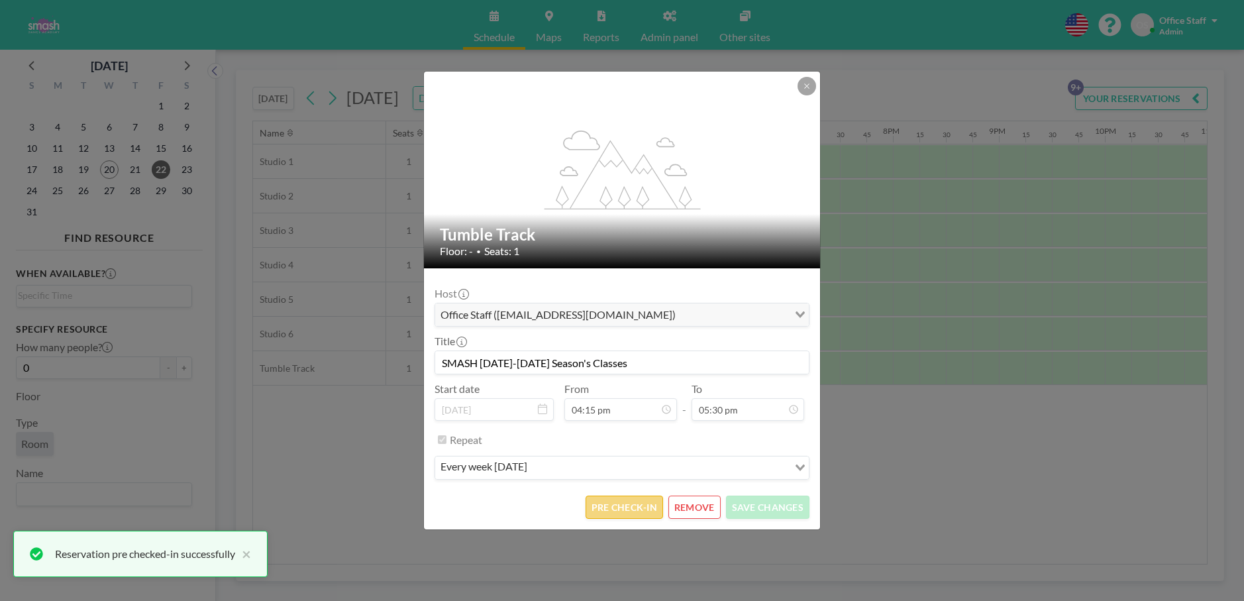
click at [632, 511] on button "PRE CHECK-IN" at bounding box center [623, 506] width 77 height 23
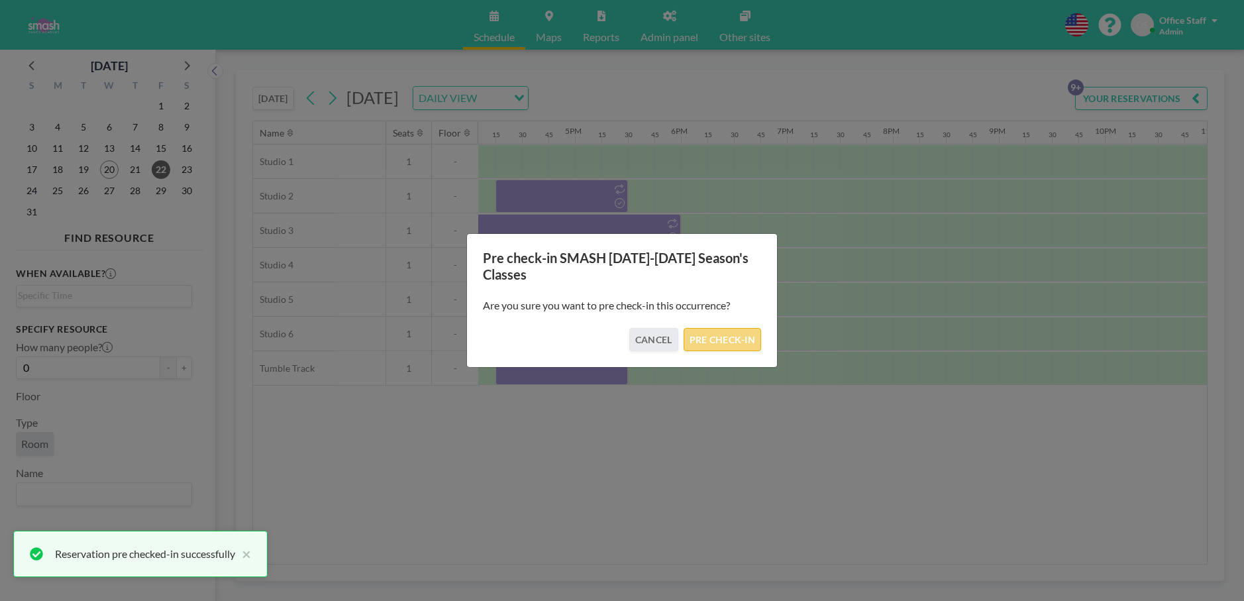
click at [750, 336] on button "PRE CHECK-IN" at bounding box center [721, 339] width 77 height 23
